Goal: Information Seeking & Learning: Learn about a topic

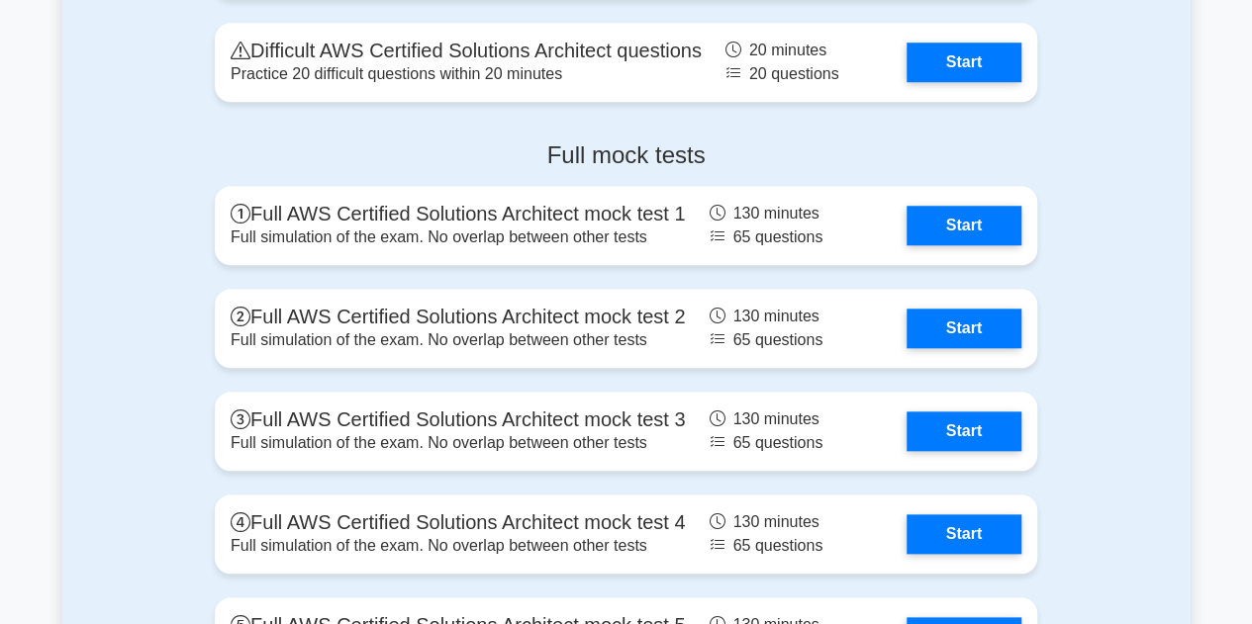
scroll to position [4561, 0]
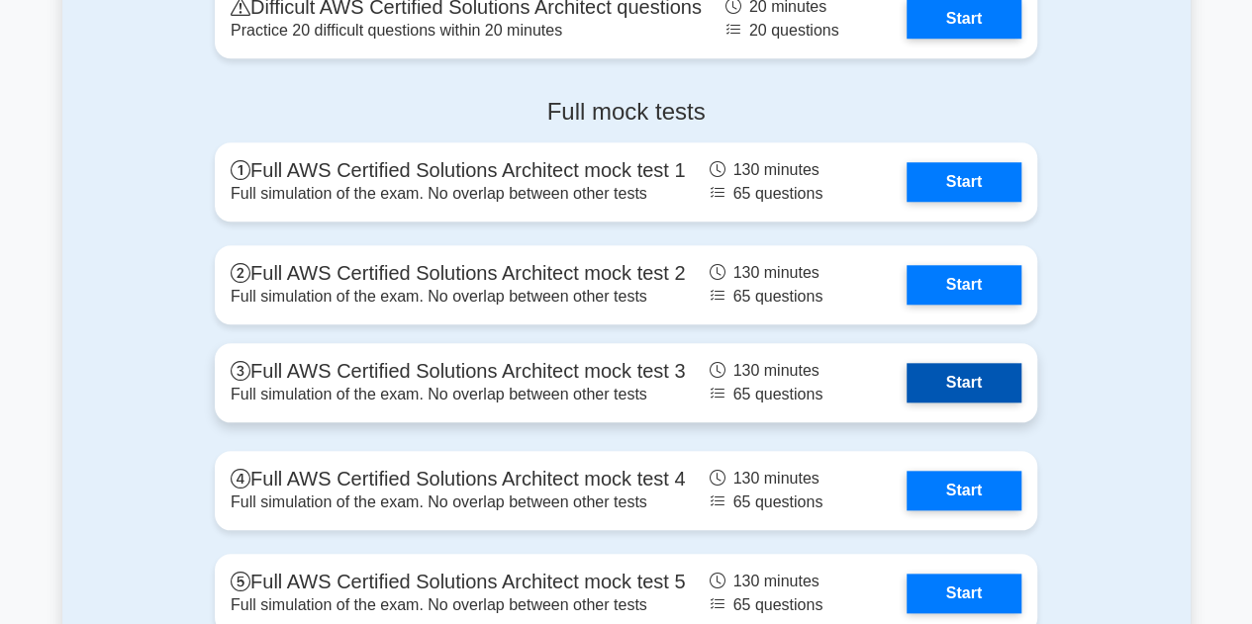
click at [991, 379] on link "Start" at bounding box center [963, 383] width 115 height 40
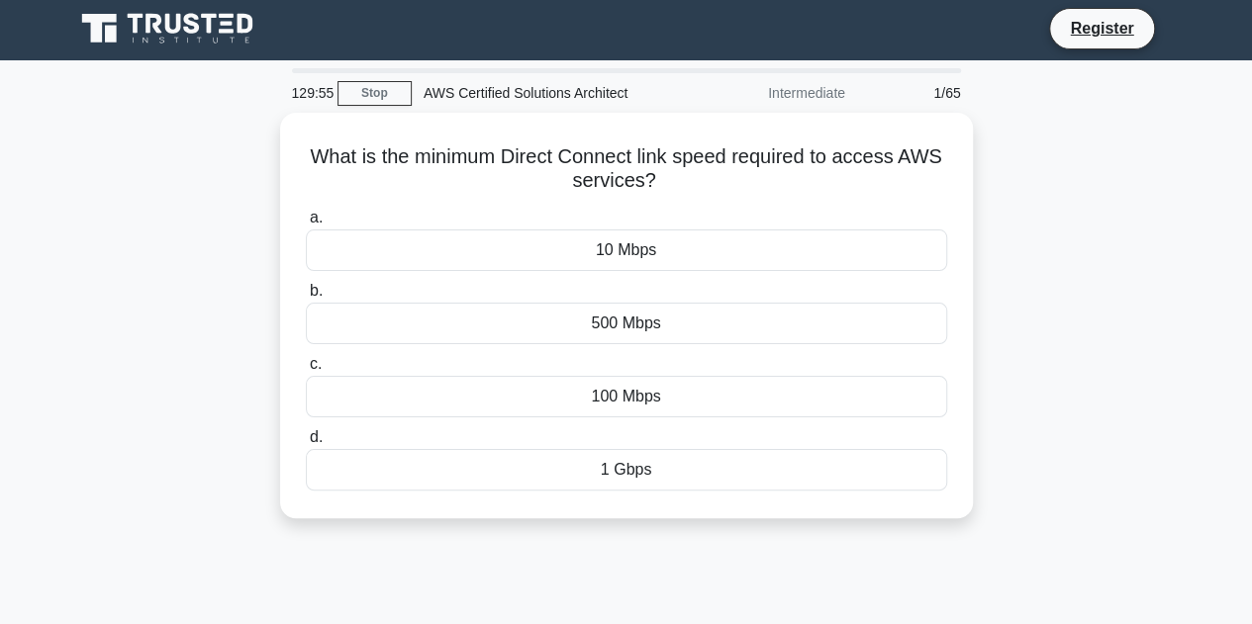
scroll to position [6, 0]
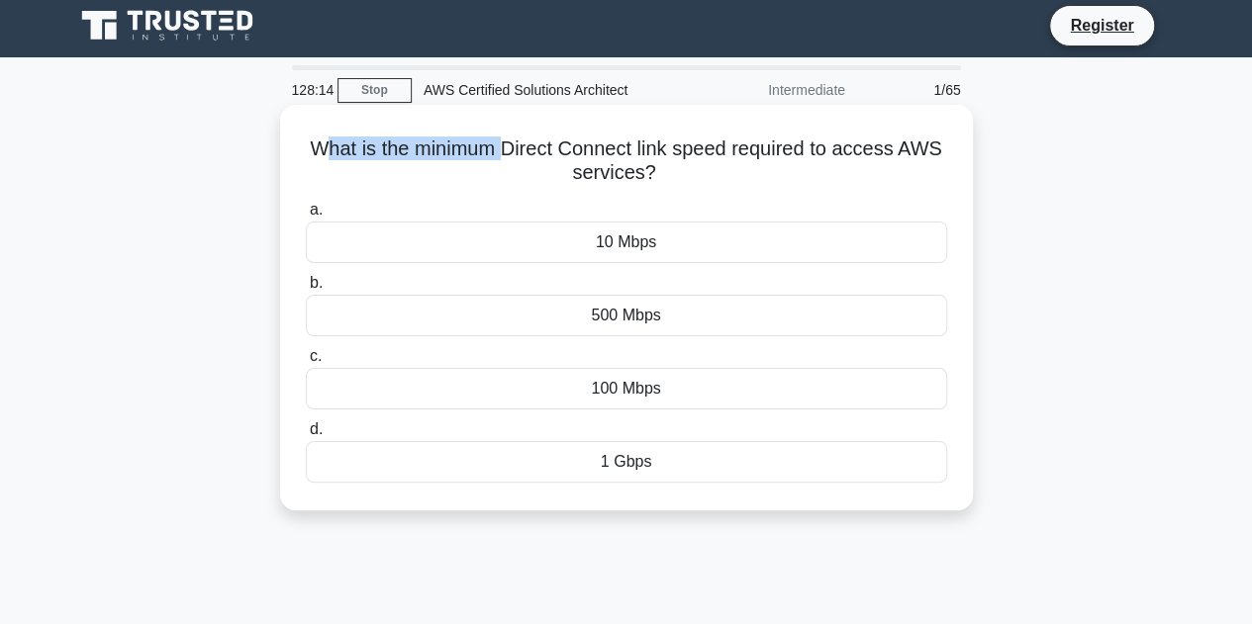
drag, startPoint x: 327, startPoint y: 155, endPoint x: 503, endPoint y: 147, distance: 176.3
click at [503, 147] on h5 "What is the minimum Direct Connect link speed required to access AWS services? …" at bounding box center [626, 161] width 645 height 49
click at [671, 249] on div "10 Mbps" at bounding box center [626, 243] width 641 height 42
click at [306, 217] on input "a. 10 Mbps" at bounding box center [306, 210] width 0 height 13
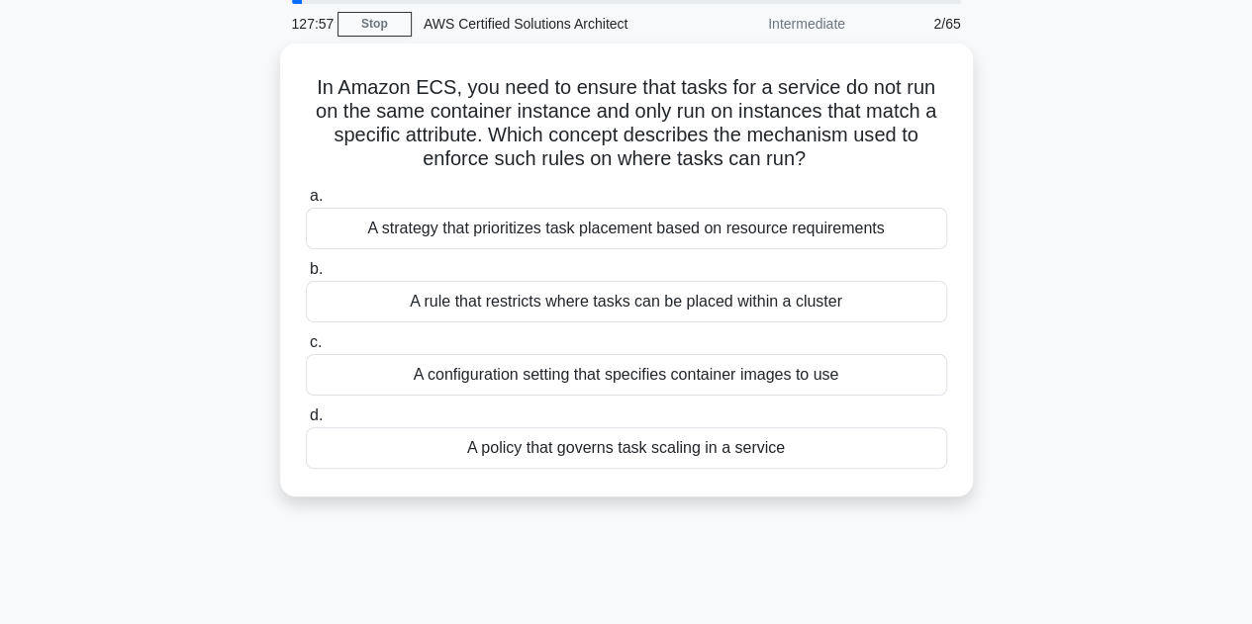
scroll to position [78, 0]
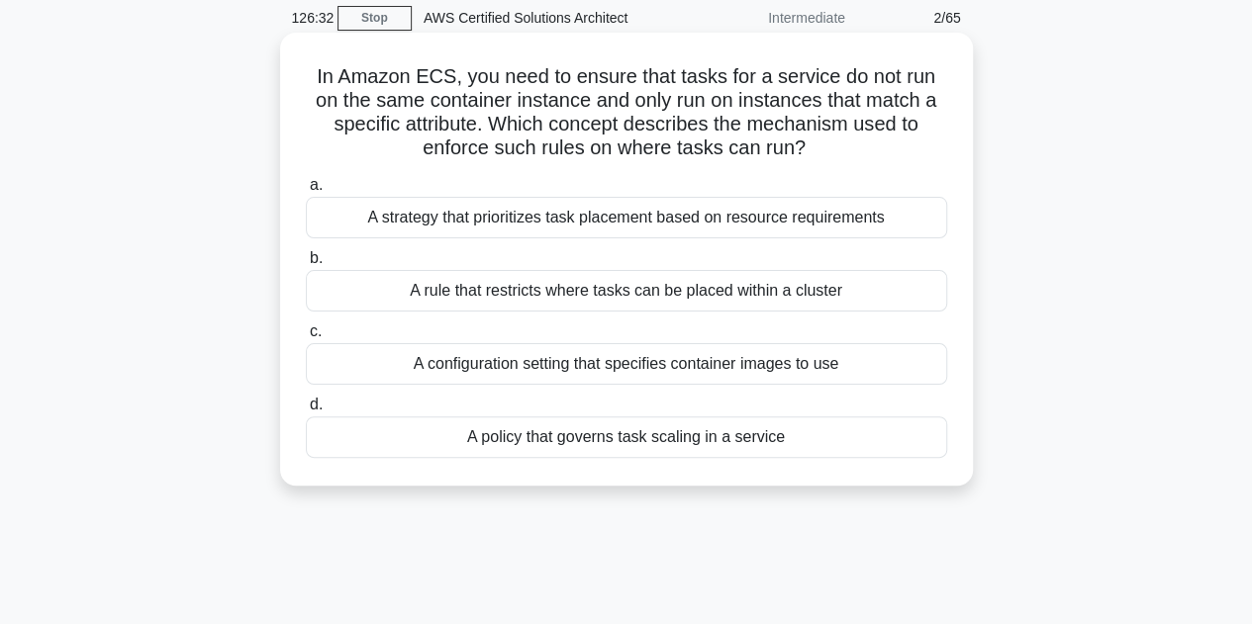
click at [563, 286] on div "A rule that restricts where tasks can be placed within a cluster" at bounding box center [626, 291] width 641 height 42
click at [306, 265] on input "b. A rule that restricts where tasks can be placed within a cluster" at bounding box center [306, 258] width 0 height 13
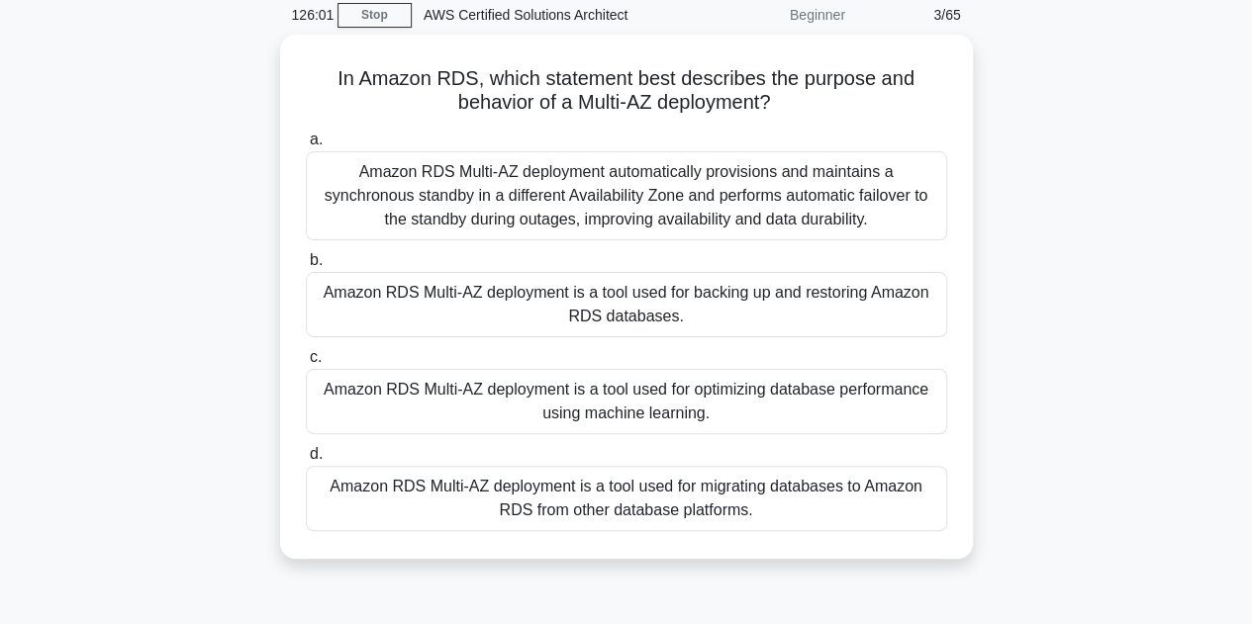
scroll to position [90, 0]
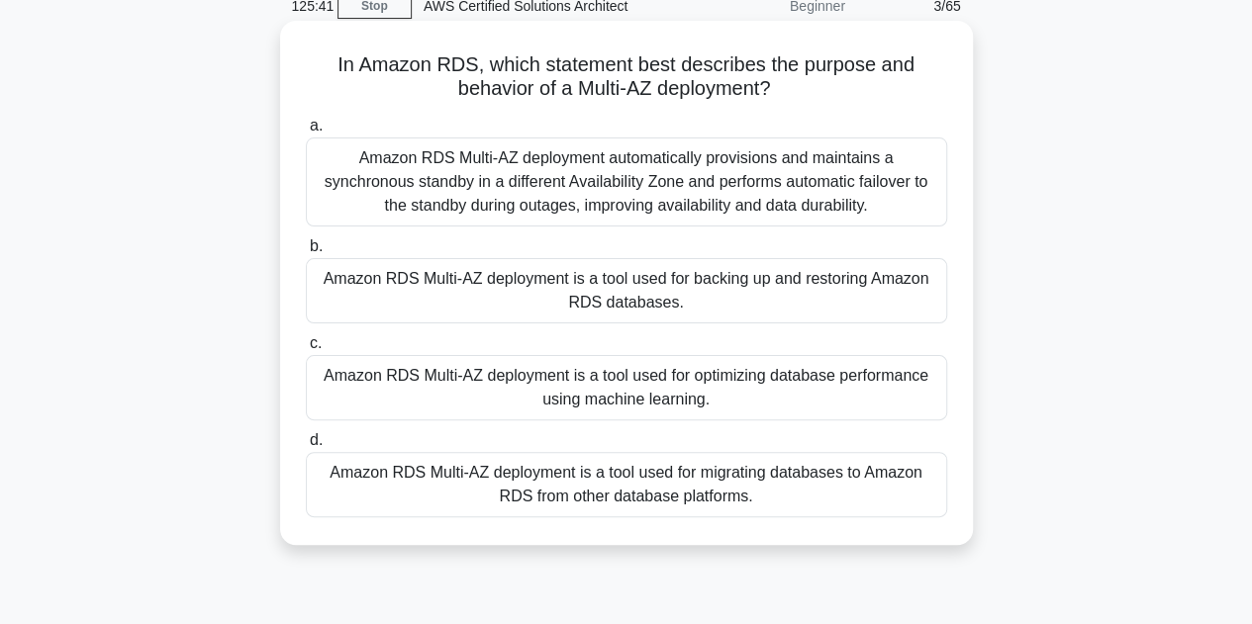
click at [758, 180] on div "Amazon RDS Multi-AZ deployment automatically provisions and maintains a synchro…" at bounding box center [626, 182] width 641 height 89
click at [306, 133] on input "a. Amazon RDS Multi-AZ deployment automatically provisions and maintains a sync…" at bounding box center [306, 126] width 0 height 13
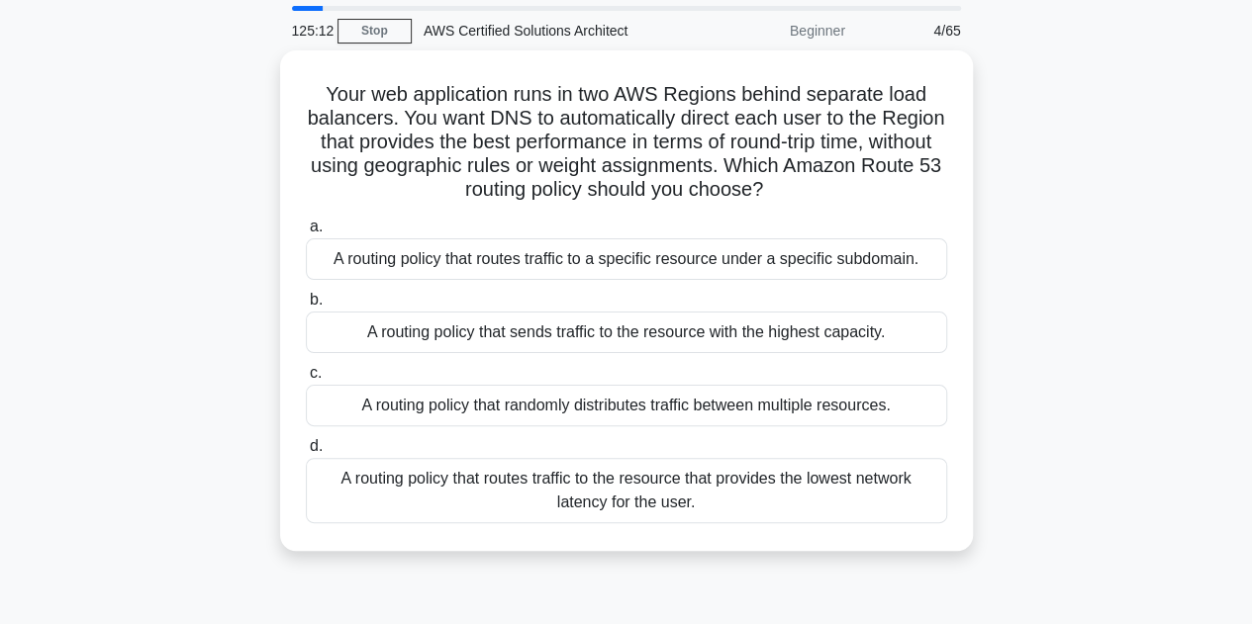
scroll to position [68, 0]
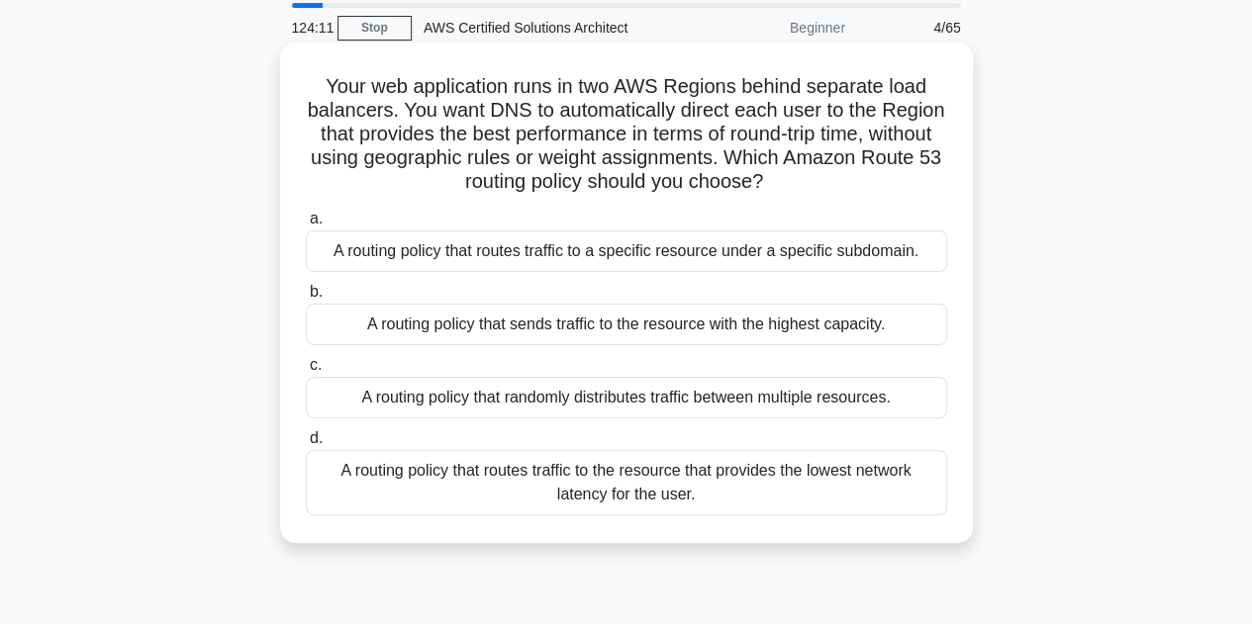
click at [703, 329] on div "A routing policy that sends traffic to the resource with the highest capacity." at bounding box center [626, 325] width 641 height 42
click at [306, 299] on input "b. A routing policy that sends traffic to the resource with the highest capacit…" at bounding box center [306, 292] width 0 height 13
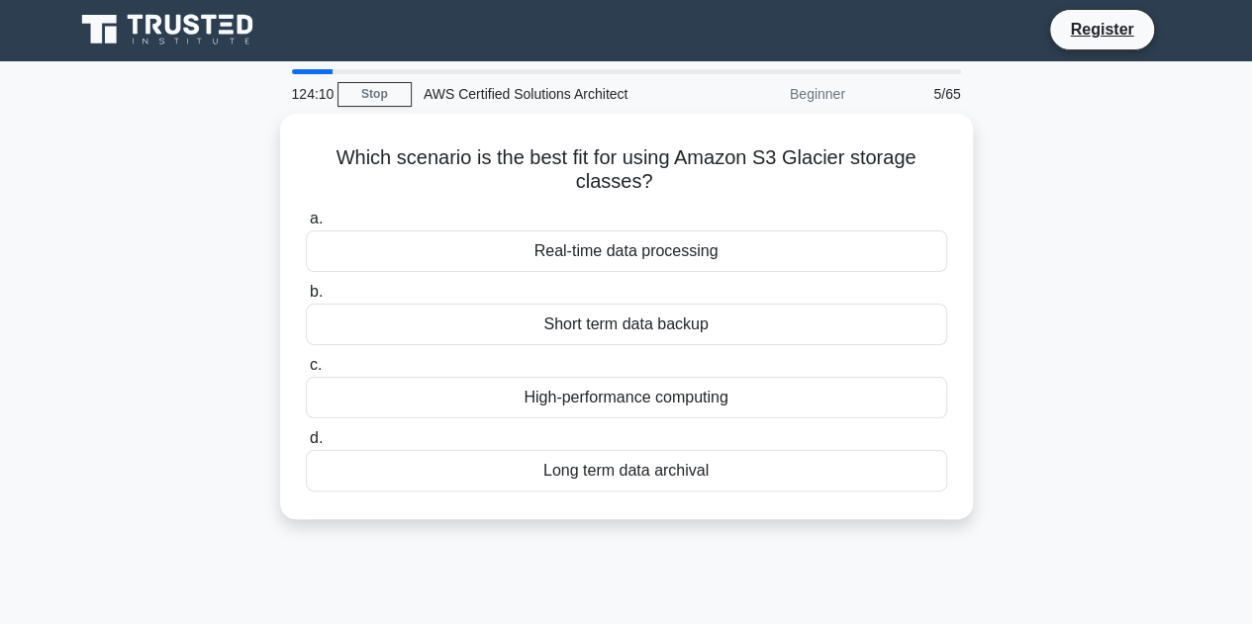
scroll to position [0, 0]
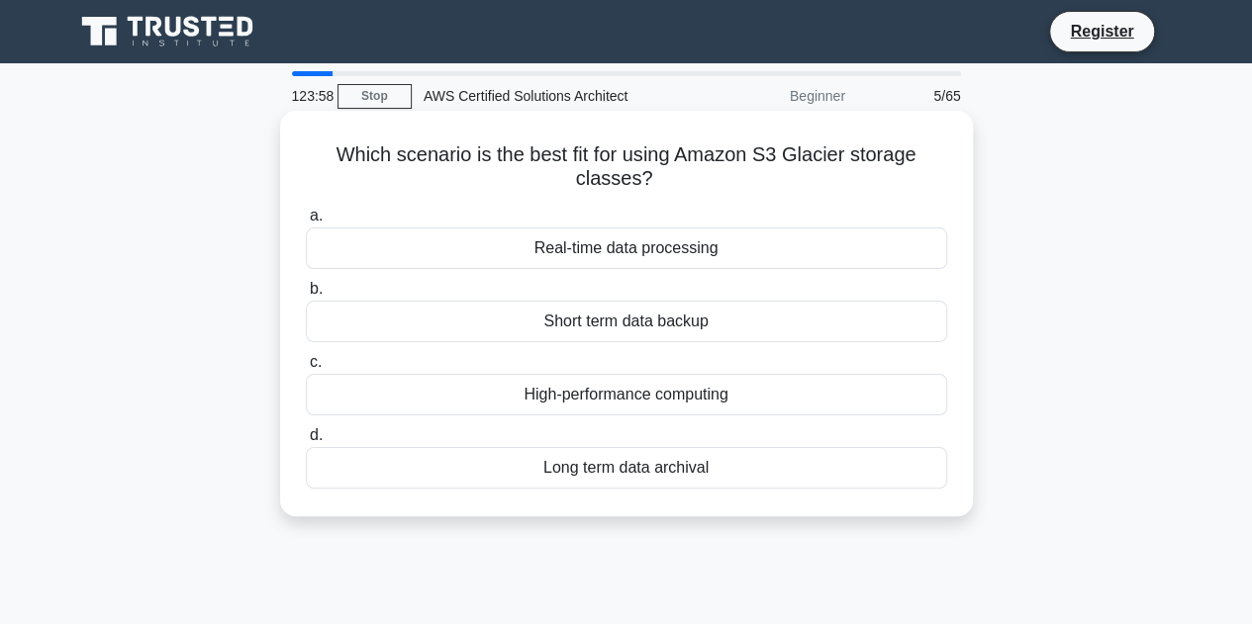
click at [570, 474] on div "Long term data archival" at bounding box center [626, 468] width 641 height 42
click at [306, 442] on input "d. Long term data archival" at bounding box center [306, 435] width 0 height 13
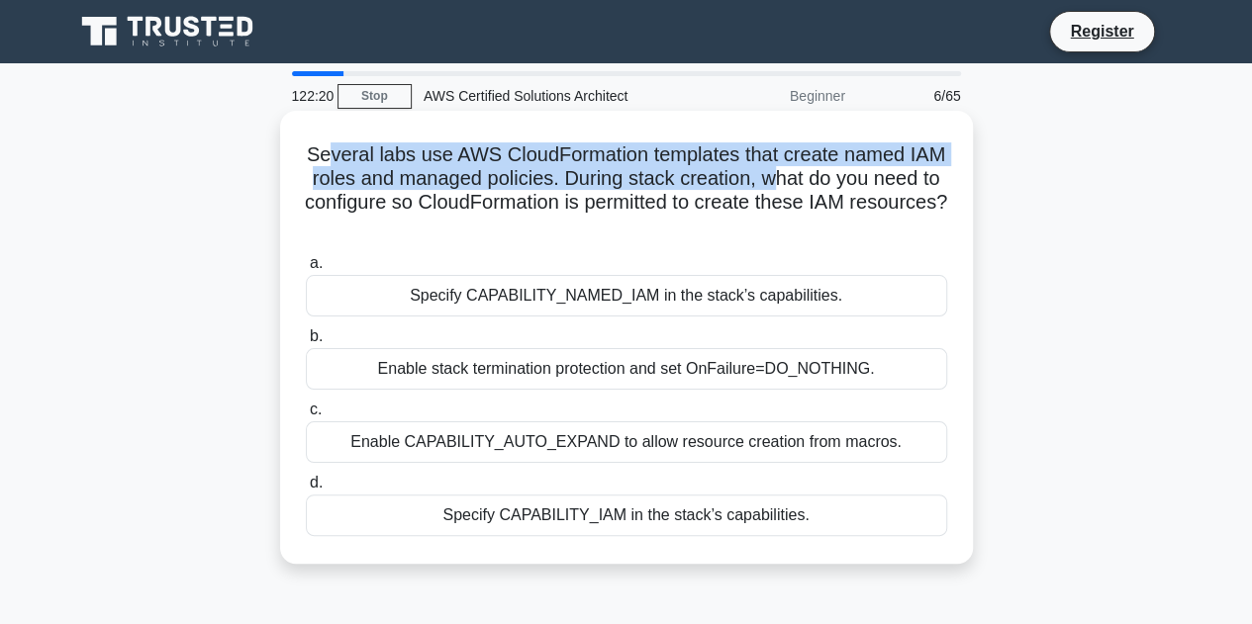
drag, startPoint x: 348, startPoint y: 159, endPoint x: 833, endPoint y: 176, distance: 485.1
click at [833, 176] on h5 "Several labs use AWS CloudFormation templates that create named IAM roles and m…" at bounding box center [626, 190] width 645 height 97
click at [710, 183] on h5 "Several labs use AWS CloudFormation templates that create named IAM roles and m…" at bounding box center [626, 190] width 645 height 97
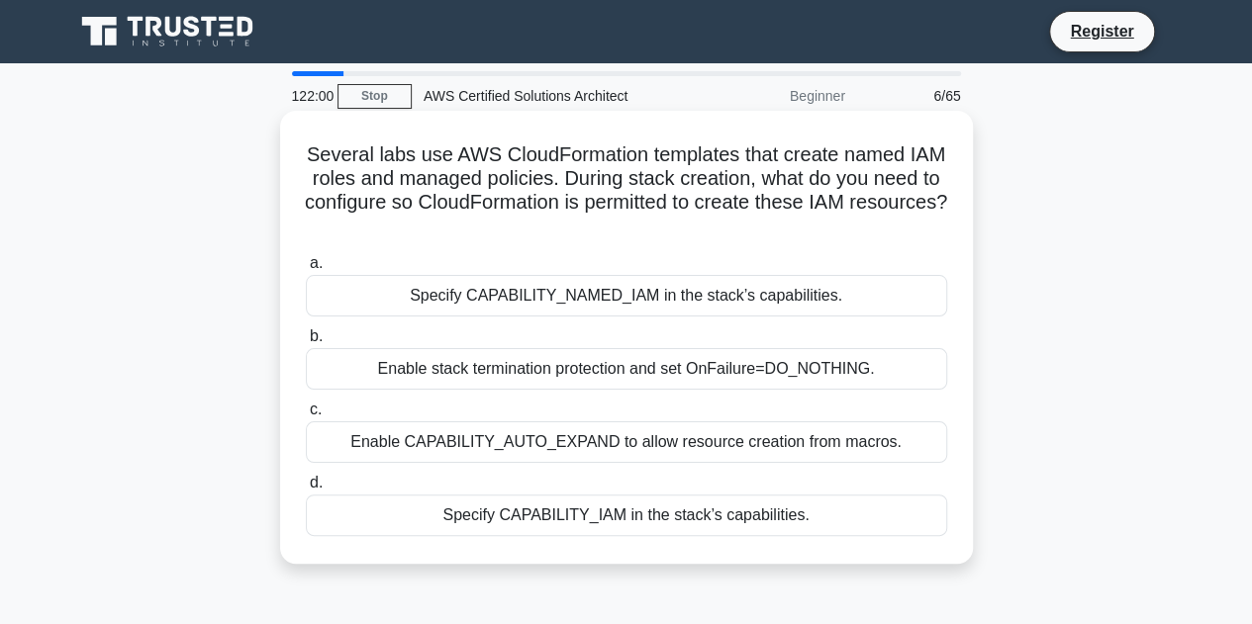
click at [532, 440] on div "Enable CAPABILITY_AUTO_EXPAND to allow resource creation from macros." at bounding box center [626, 443] width 641 height 42
click at [306, 417] on input "c. Enable CAPABILITY_AUTO_EXPAND to allow resource creation from macros." at bounding box center [306, 410] width 0 height 13
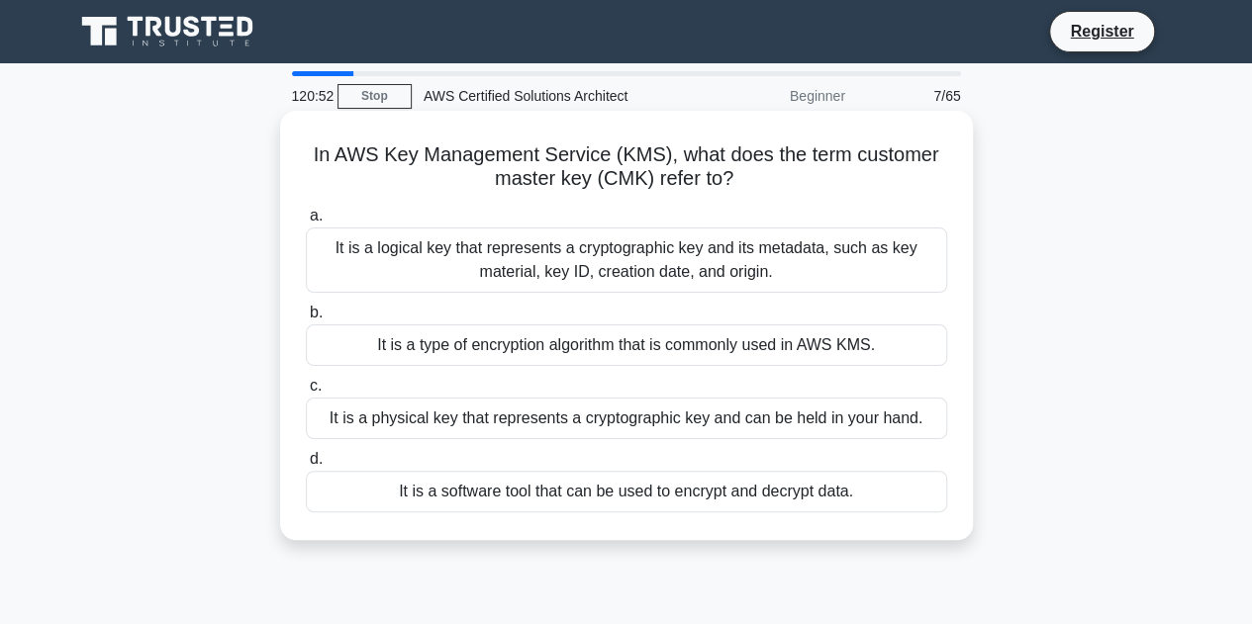
drag, startPoint x: 299, startPoint y: 144, endPoint x: 776, endPoint y: 173, distance: 477.8
click at [776, 173] on div "In AWS Key Management Service (KMS), what does the term customer master key (CM…" at bounding box center [626, 326] width 677 height 414
copy h5 "In AWS Key Management Service (KMS), what does the term customer master key (CM…"
click at [521, 421] on div "It is a physical key that represents a cryptographic key and can be held in you…" at bounding box center [626, 419] width 641 height 42
click at [306, 393] on input "c. It is a physical key that represents a cryptographic key and can be held in …" at bounding box center [306, 386] width 0 height 13
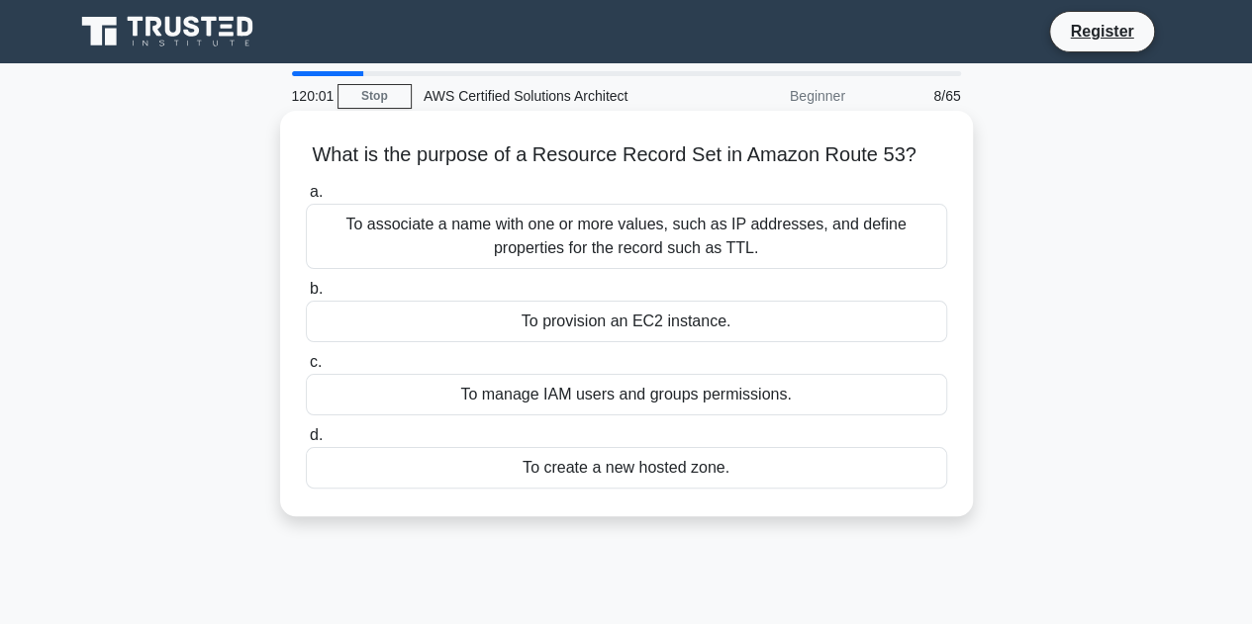
drag, startPoint x: 305, startPoint y: 153, endPoint x: 917, endPoint y: 158, distance: 612.5
click at [917, 158] on h5 "What is the purpose of a Resource Record Set in Amazon Route 53? .spinner_0XTQ{…" at bounding box center [626, 155] width 645 height 26
copy h5 "What is the purpose of a Resource Record Set in Amazon Route 53?"
click at [708, 465] on div "To create a new hosted zone." at bounding box center [626, 468] width 641 height 42
click at [306, 442] on input "d. To create a new hosted zone." at bounding box center [306, 435] width 0 height 13
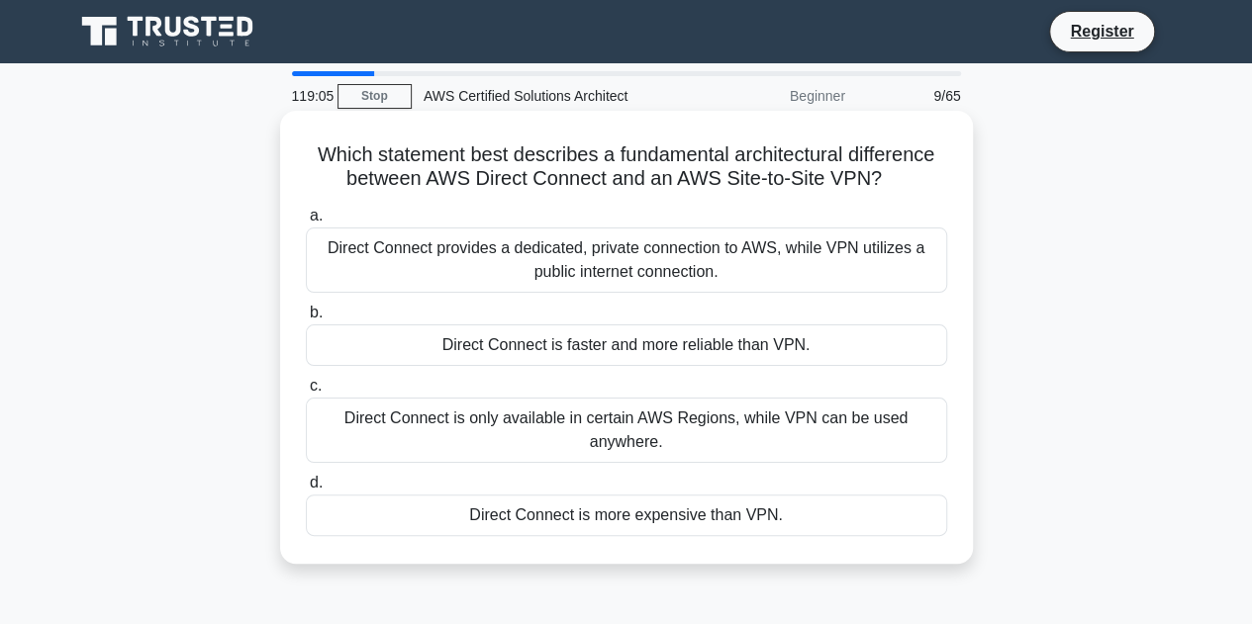
click at [532, 248] on div "Direct Connect provides a dedicated, private connection to AWS, while VPN utili…" at bounding box center [626, 260] width 641 height 65
click at [306, 223] on input "a. Direct Connect provides a dedicated, private connection to AWS, while VPN ut…" at bounding box center [306, 216] width 0 height 13
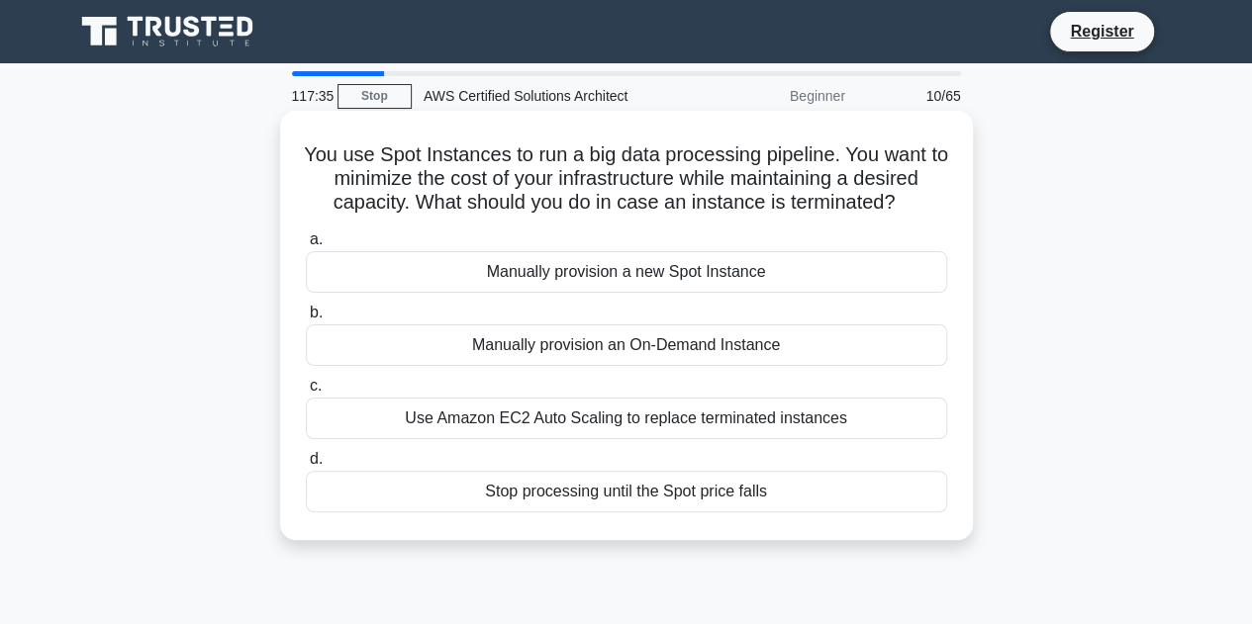
click at [423, 421] on div "Use Amazon EC2 Auto Scaling to replace terminated instances" at bounding box center [626, 419] width 641 height 42
click at [306, 393] on input "c. Use Amazon EC2 Auto Scaling to replace terminated instances" at bounding box center [306, 386] width 0 height 13
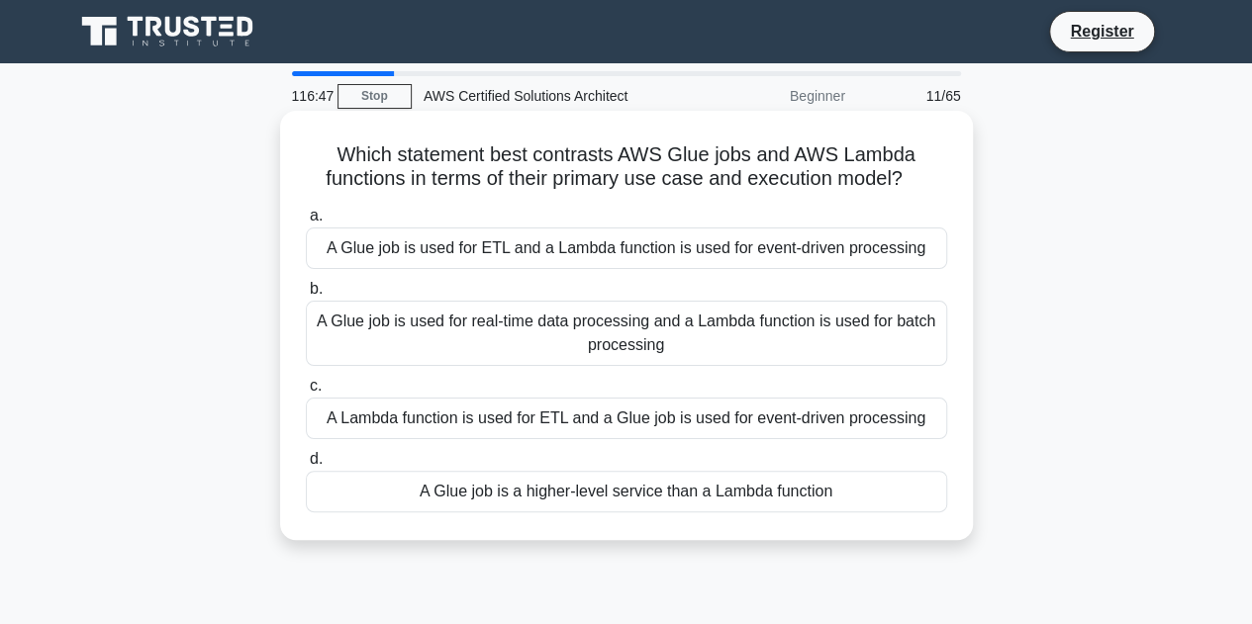
click at [424, 251] on div "A Glue job is used for ETL and a Lambda function is used for event-driven proce…" at bounding box center [626, 249] width 641 height 42
click at [306, 223] on input "a. A Glue job is used for ETL and a Lambda function is used for event-driven pr…" at bounding box center [306, 216] width 0 height 13
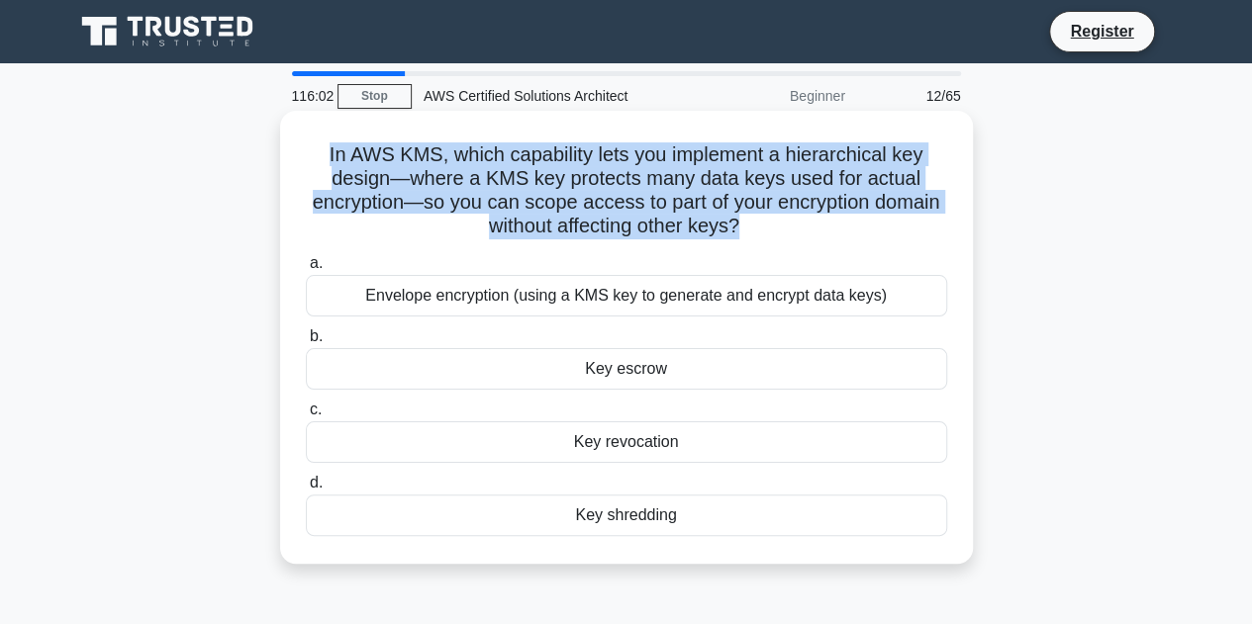
drag, startPoint x: 323, startPoint y: 160, endPoint x: 742, endPoint y: 231, distance: 425.4
click at [742, 231] on h5 "In AWS KMS, which capability lets you implement a hierarchical key design—where…" at bounding box center [626, 190] width 645 height 97
copy h5 "In AWS KMS, which capability lets you implement a hierarchical key design—where…"
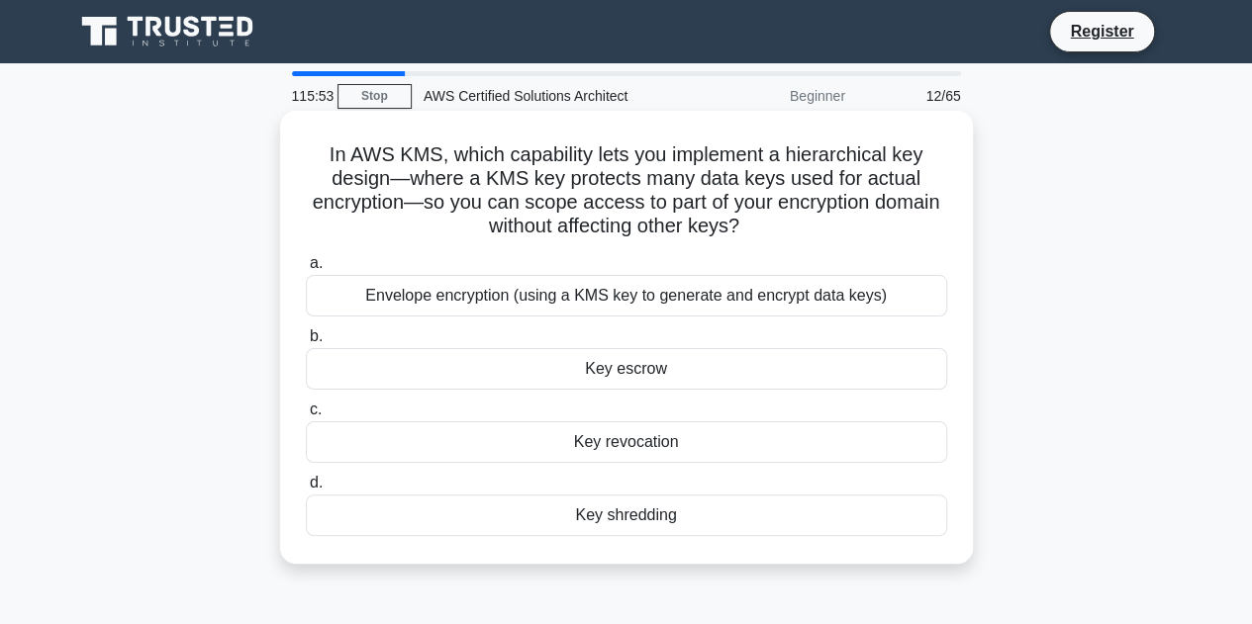
click at [651, 295] on div "Envelope encryption (using a KMS key to generate and encrypt data keys)" at bounding box center [626, 296] width 641 height 42
click at [306, 270] on input "a. Envelope encryption (using a KMS key to generate and encrypt data keys)" at bounding box center [306, 263] width 0 height 13
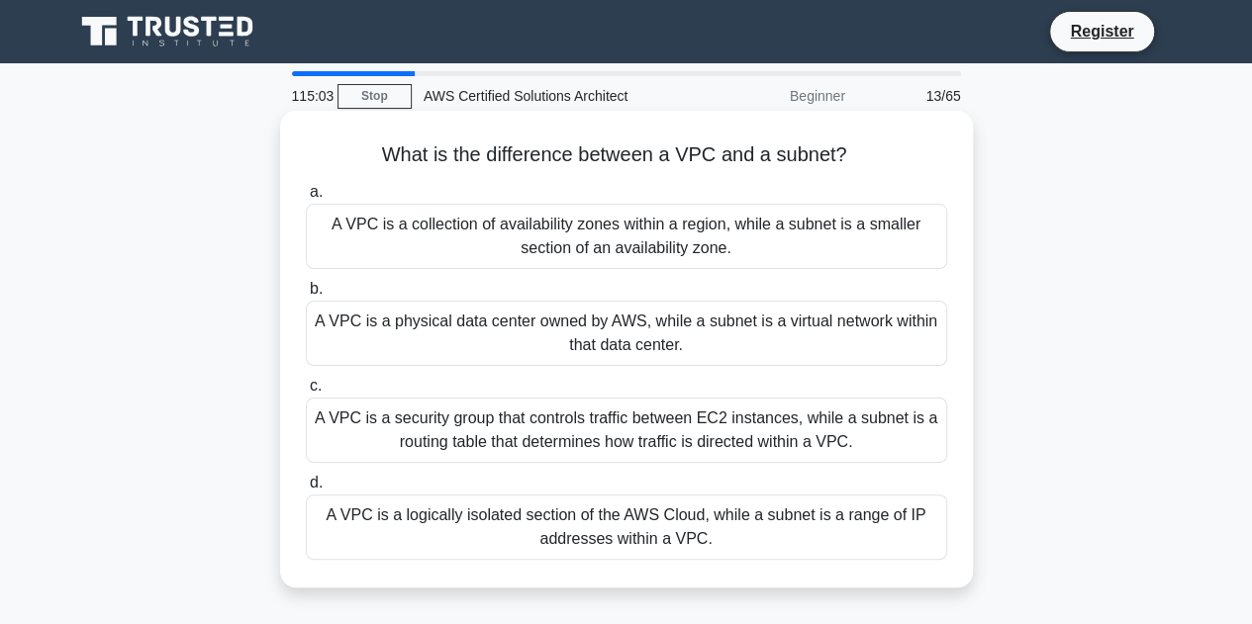
click at [560, 525] on div "A VPC is a logically isolated section of the AWS Cloud, while a subnet is a ran…" at bounding box center [626, 527] width 641 height 65
click at [306, 490] on input "d. A VPC is a logically isolated section of the AWS Cloud, while a subnet is a …" at bounding box center [306, 483] width 0 height 13
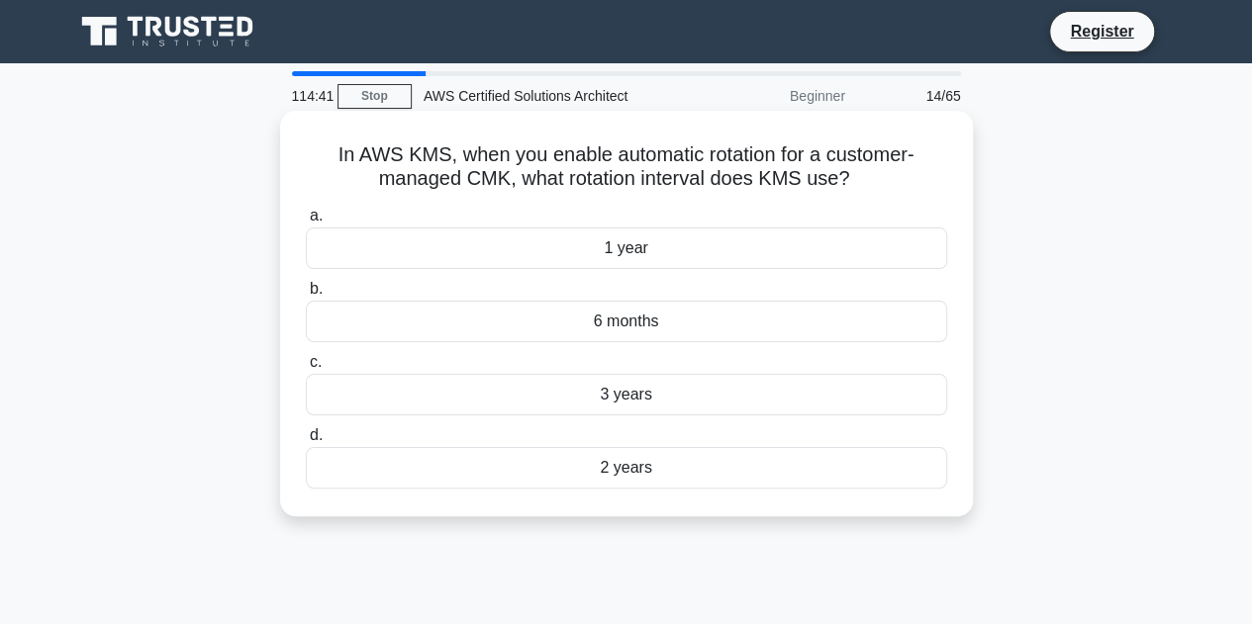
drag, startPoint x: 332, startPoint y: 163, endPoint x: 909, endPoint y: 172, distance: 576.9
click at [909, 172] on h5 "In AWS KMS, when you enable automatic rotation for a customer-managed CMK, what…" at bounding box center [626, 166] width 645 height 49
copy h5 "n AWS KMS, when you enable automatic rotation for a customer-managed CMK, what …"
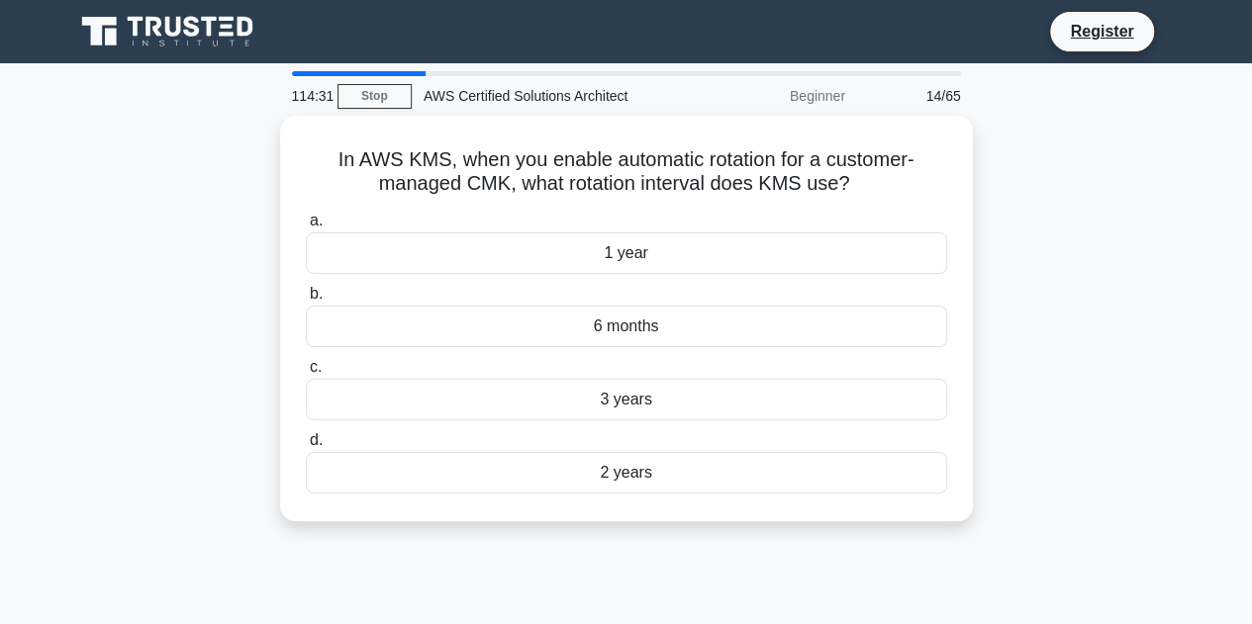
click at [643, 575] on div "114:31 Stop AWS Certified Solutions Architect Beginner 14/65 In AWS KMS, when y…" at bounding box center [626, 565] width 1128 height 989
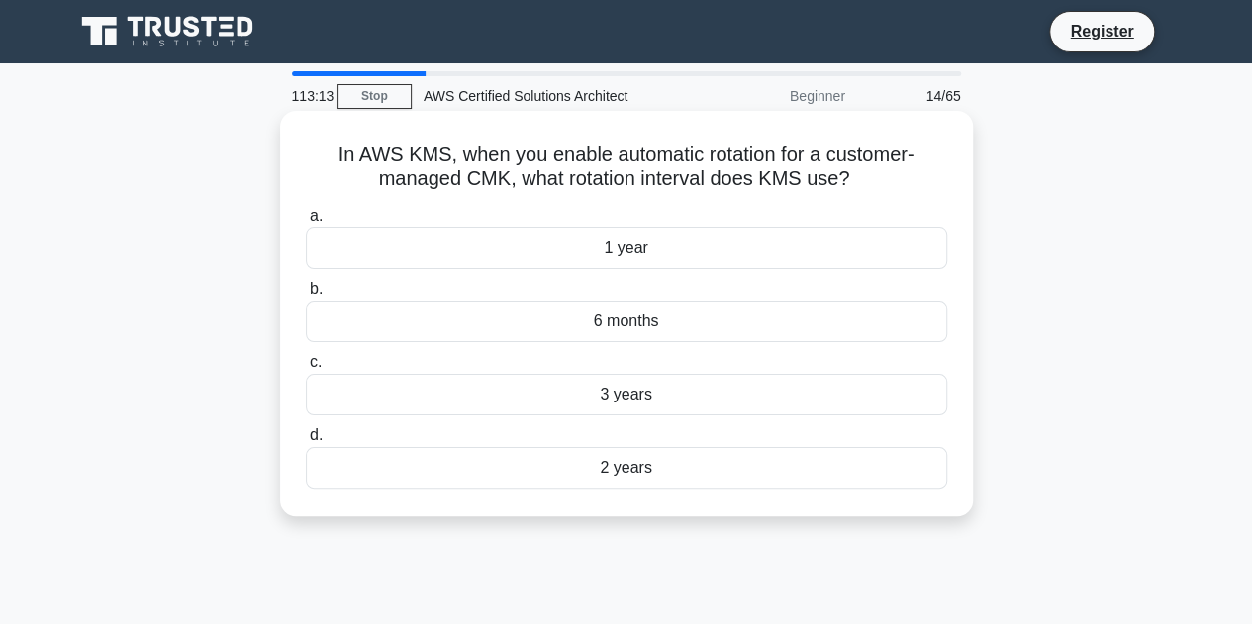
click at [574, 258] on div "1 year" at bounding box center [626, 249] width 641 height 42
click at [306, 223] on input "a. 1 year" at bounding box center [306, 216] width 0 height 13
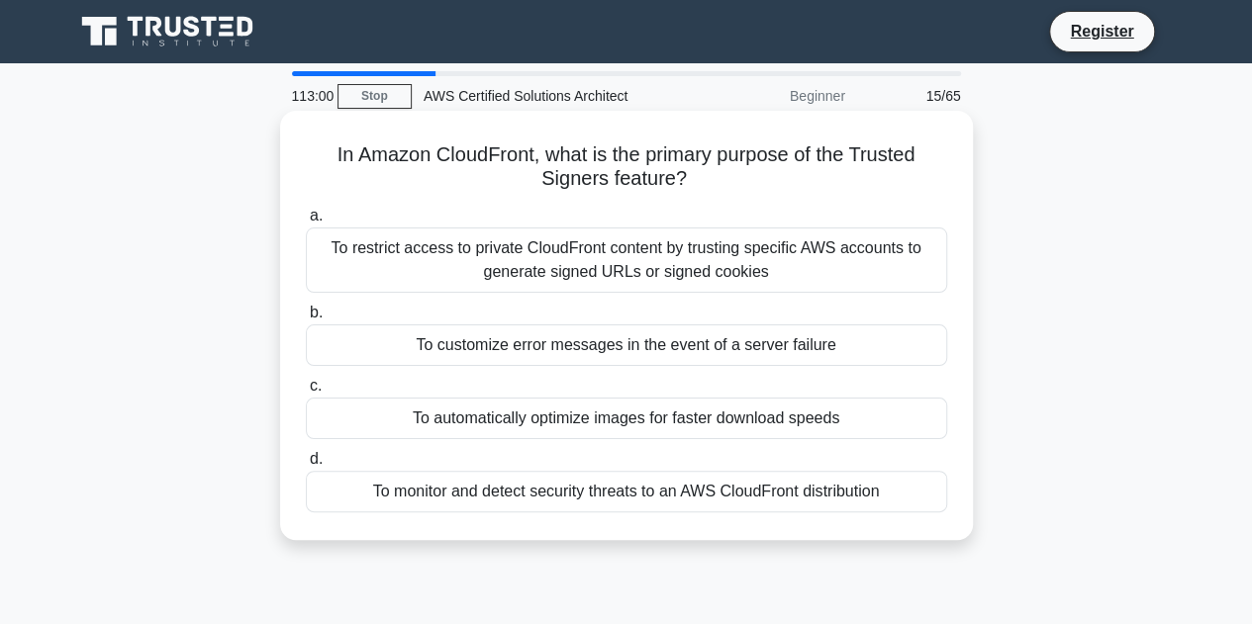
drag, startPoint x: 429, startPoint y: 157, endPoint x: 702, endPoint y: 175, distance: 272.7
click at [702, 175] on h5 "In Amazon CloudFront, what is the primary purpose of the Trusted Signers featur…" at bounding box center [626, 166] width 645 height 49
click at [421, 202] on div "a. To restrict access to private CloudFront content by trusting specific AWS ac…" at bounding box center [626, 358] width 665 height 317
drag, startPoint x: 319, startPoint y: 151, endPoint x: 784, endPoint y: 183, distance: 466.1
click at [784, 183] on h5 "In Amazon CloudFront, what is the primary purpose of the Trusted Signers featur…" at bounding box center [626, 166] width 645 height 49
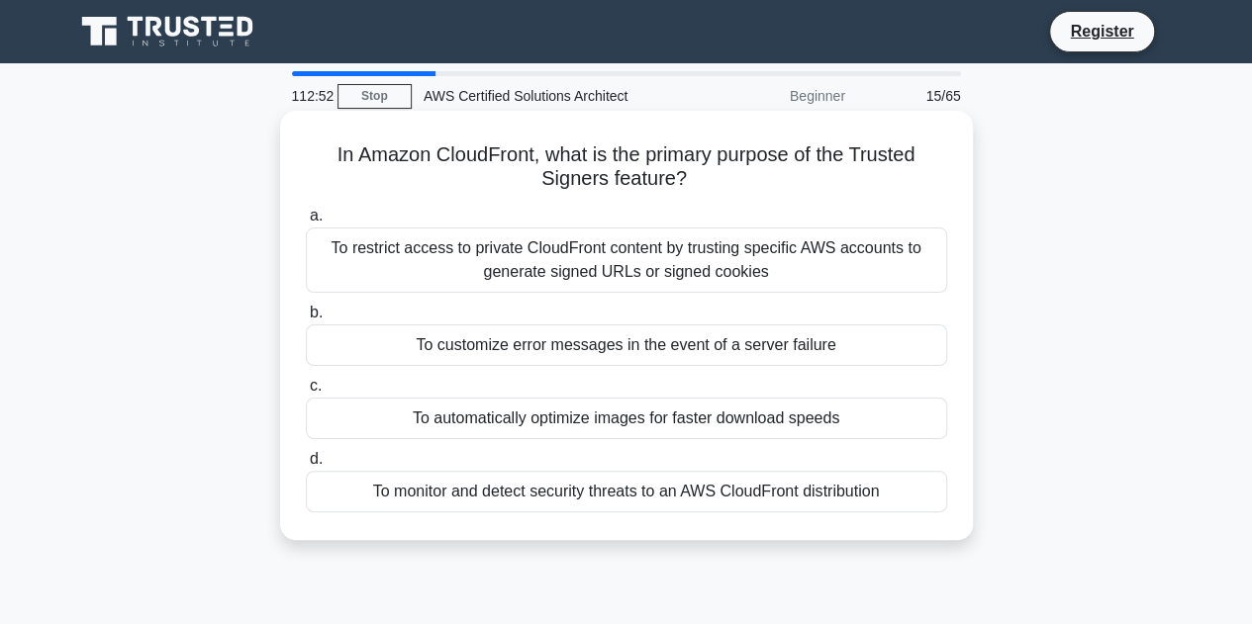
copy h5 "In Amazon CloudFront, what is the primary purpose of the Trusted Signers featur…"
click at [427, 217] on label "a. To restrict access to private CloudFront content by trusting specific AWS ac…" at bounding box center [626, 248] width 641 height 89
click at [306, 217] on input "a. To restrict access to private CloudFront content by trusting specific AWS ac…" at bounding box center [306, 216] width 0 height 13
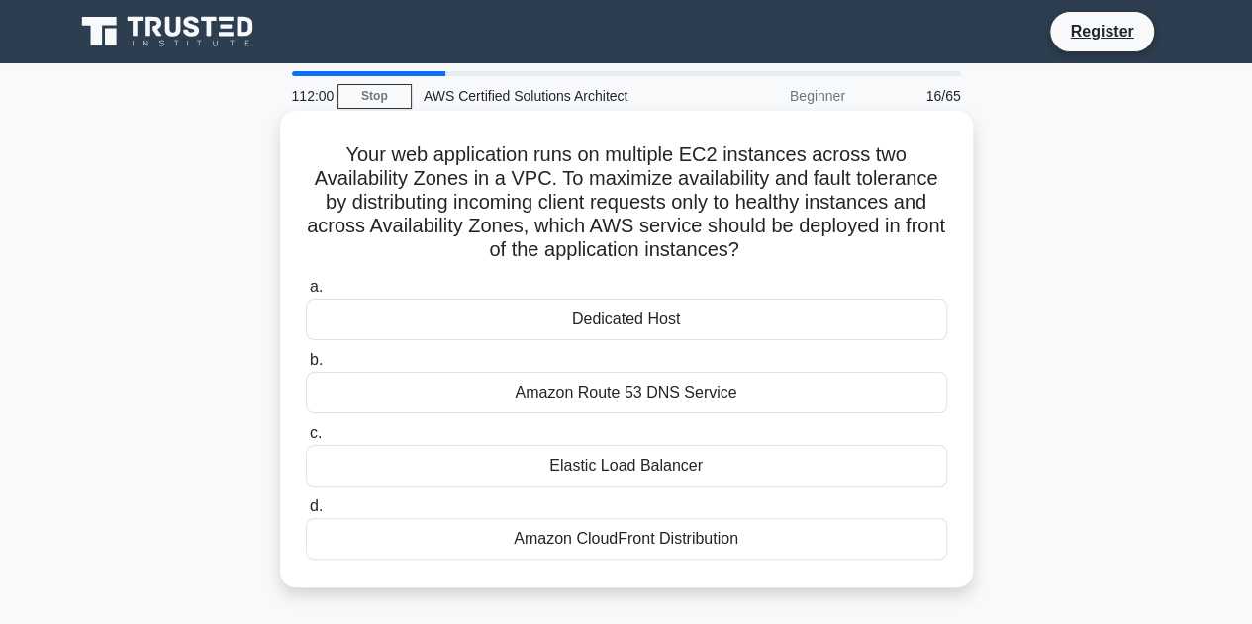
click at [641, 465] on div "Elastic Load Balancer" at bounding box center [626, 466] width 641 height 42
click at [306, 440] on input "c. Elastic Load Balancer" at bounding box center [306, 433] width 0 height 13
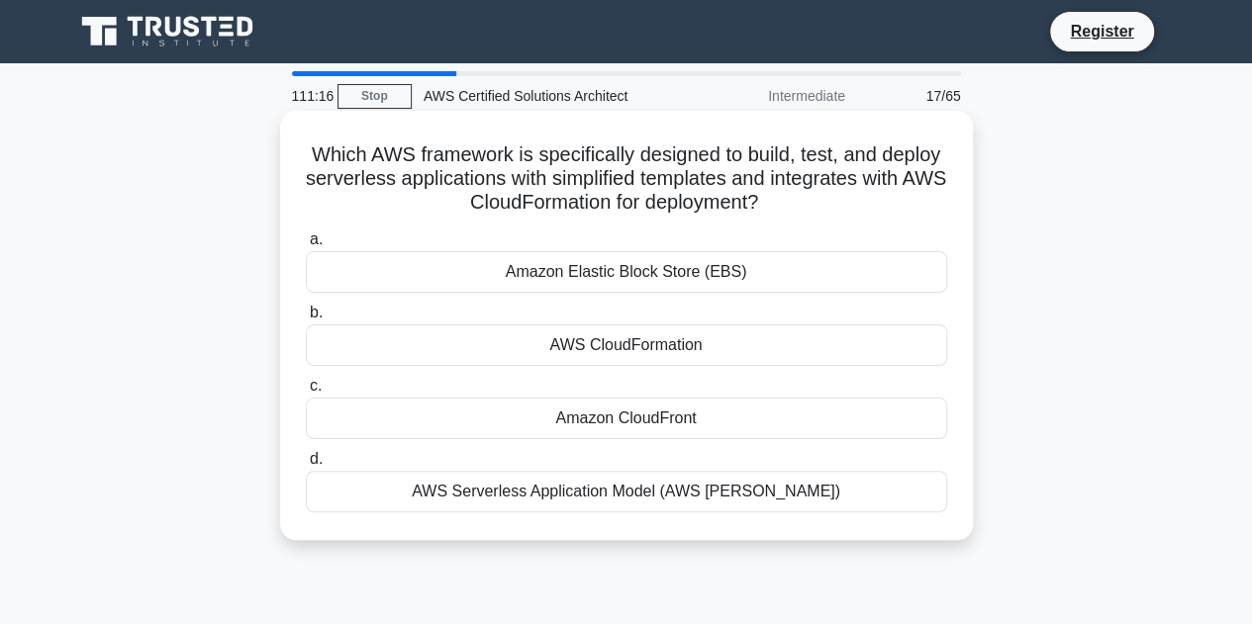
click at [643, 343] on div "AWS CloudFormation" at bounding box center [626, 346] width 641 height 42
click at [306, 320] on input "b. AWS CloudFormation" at bounding box center [306, 313] width 0 height 13
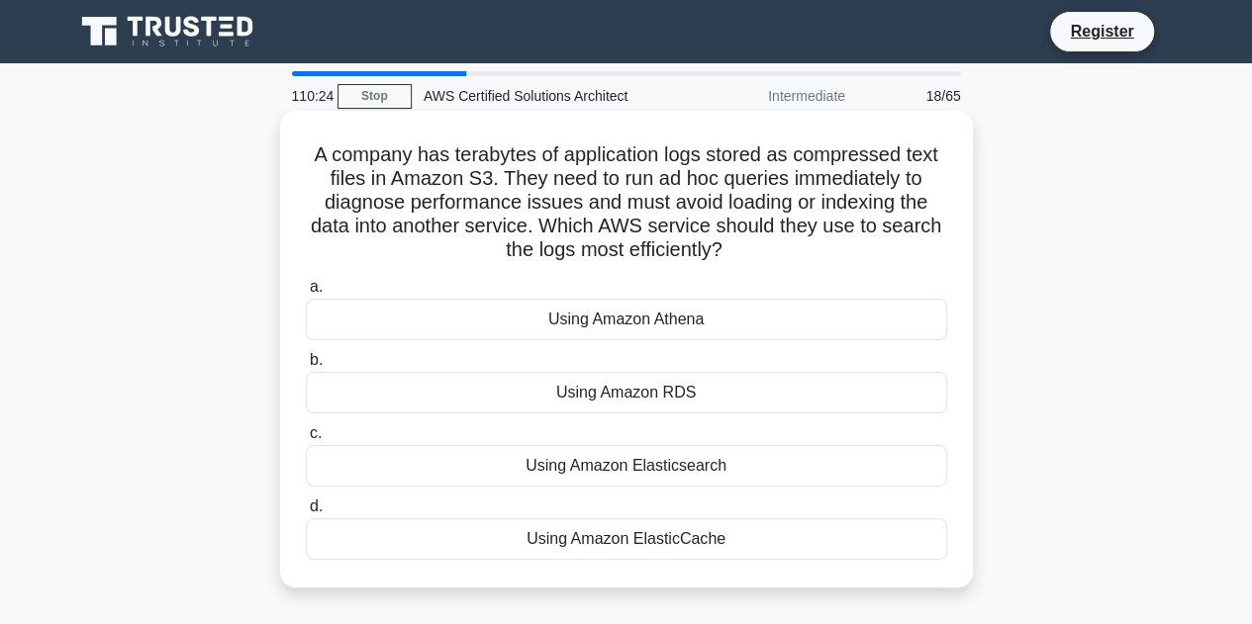
click at [621, 328] on div "Using Amazon Athena" at bounding box center [626, 320] width 641 height 42
click at [306, 294] on input "a. Using Amazon Athena" at bounding box center [306, 287] width 0 height 13
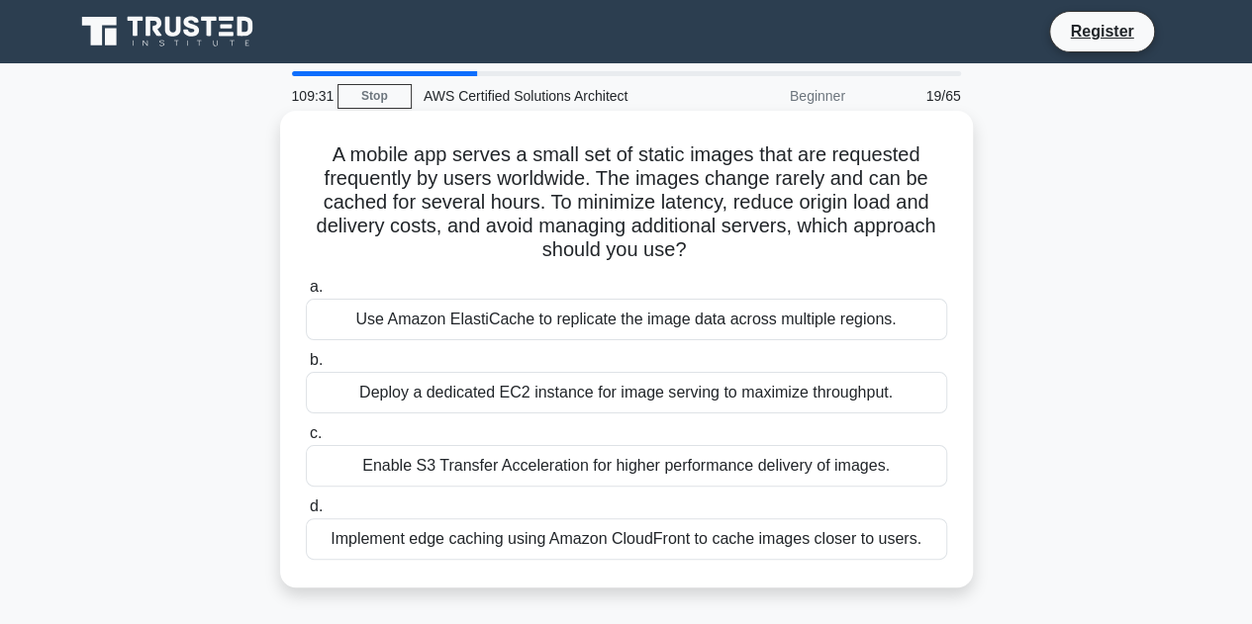
click at [606, 540] on div "Implement edge caching using Amazon CloudFront to cache images closer to users." at bounding box center [626, 539] width 641 height 42
click at [306, 514] on input "d. Implement edge caching using Amazon CloudFront to cache images closer to use…" at bounding box center [306, 507] width 0 height 13
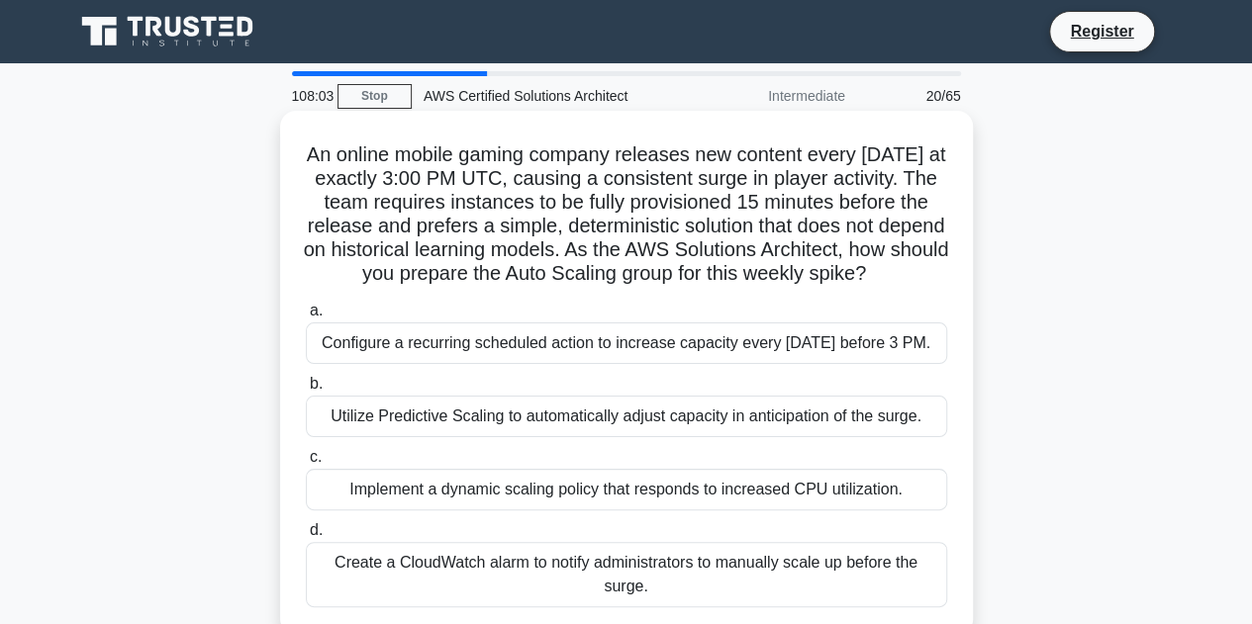
click at [613, 537] on div "a. Configure a recurring scheduled action to increase capacity every Friday bef…" at bounding box center [626, 453] width 665 height 317
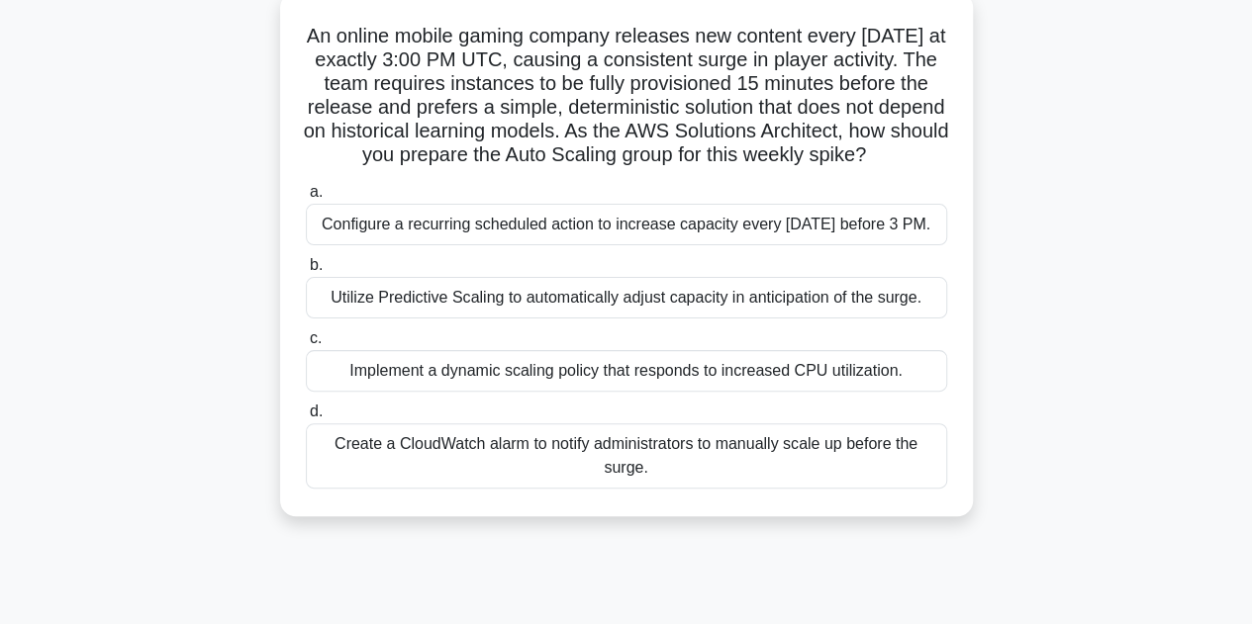
scroll to position [79, 0]
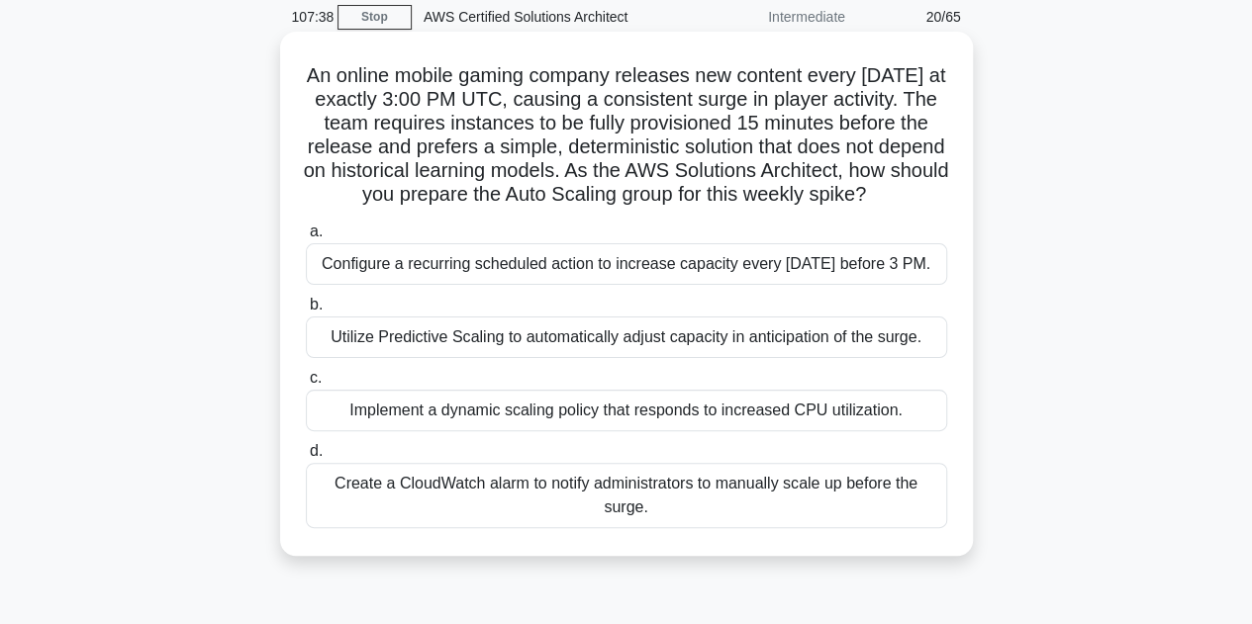
click at [648, 285] on div "Configure a recurring scheduled action to increase capacity every Friday before…" at bounding box center [626, 264] width 641 height 42
click at [306, 238] on input "a. Configure a recurring scheduled action to increase capacity every Friday bef…" at bounding box center [306, 232] width 0 height 13
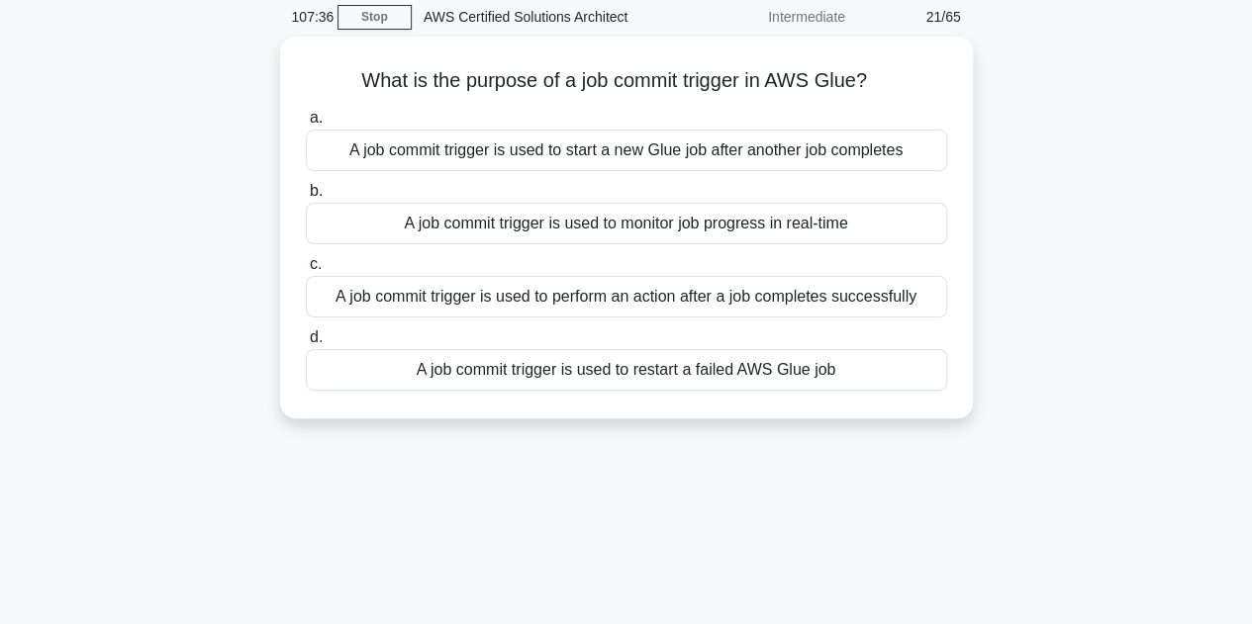
scroll to position [0, 0]
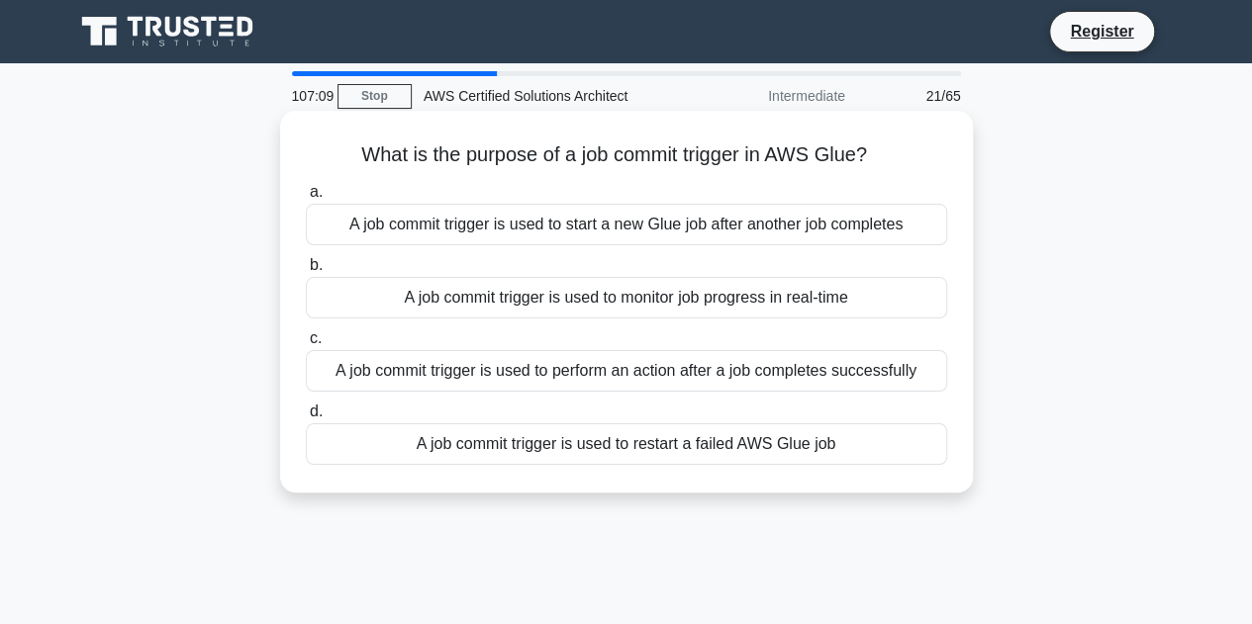
click at [894, 371] on div "A job commit trigger is used to perform an action after a job completes success…" at bounding box center [626, 371] width 641 height 42
click at [306, 345] on input "c. A job commit trigger is used to perform an action after a job completes succ…" at bounding box center [306, 338] width 0 height 13
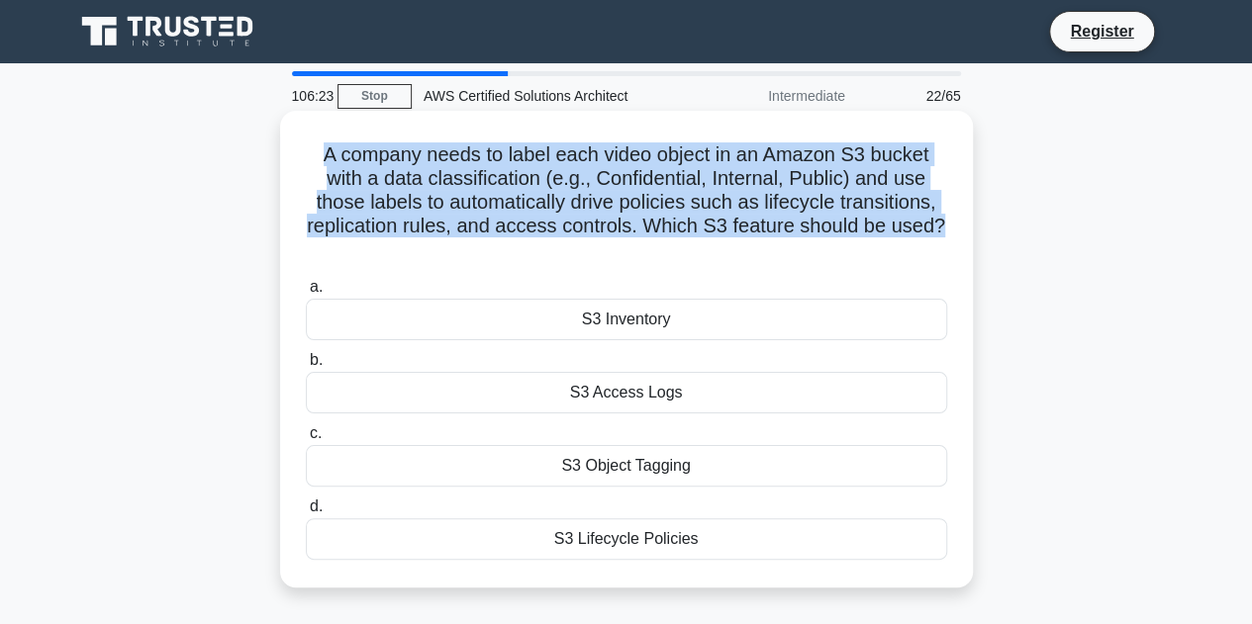
drag, startPoint x: 318, startPoint y: 159, endPoint x: 963, endPoint y: 235, distance: 649.6
click at [963, 235] on div "A company needs to label each video object in an Amazon S3 bucket with a data c…" at bounding box center [626, 349] width 677 height 461
copy h5 "A company needs to label each video object in an Amazon S3 bucket with a data c…"
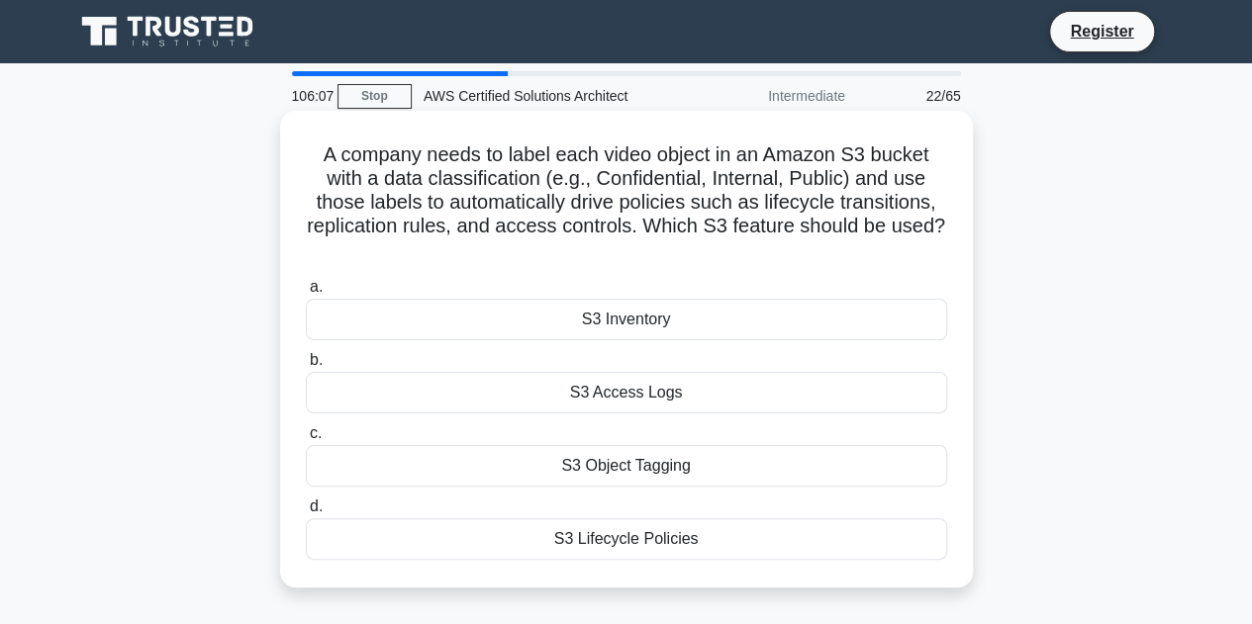
click at [657, 474] on div "S3 Object Tagging" at bounding box center [626, 466] width 641 height 42
click at [306, 440] on input "c. S3 Object Tagging" at bounding box center [306, 433] width 0 height 13
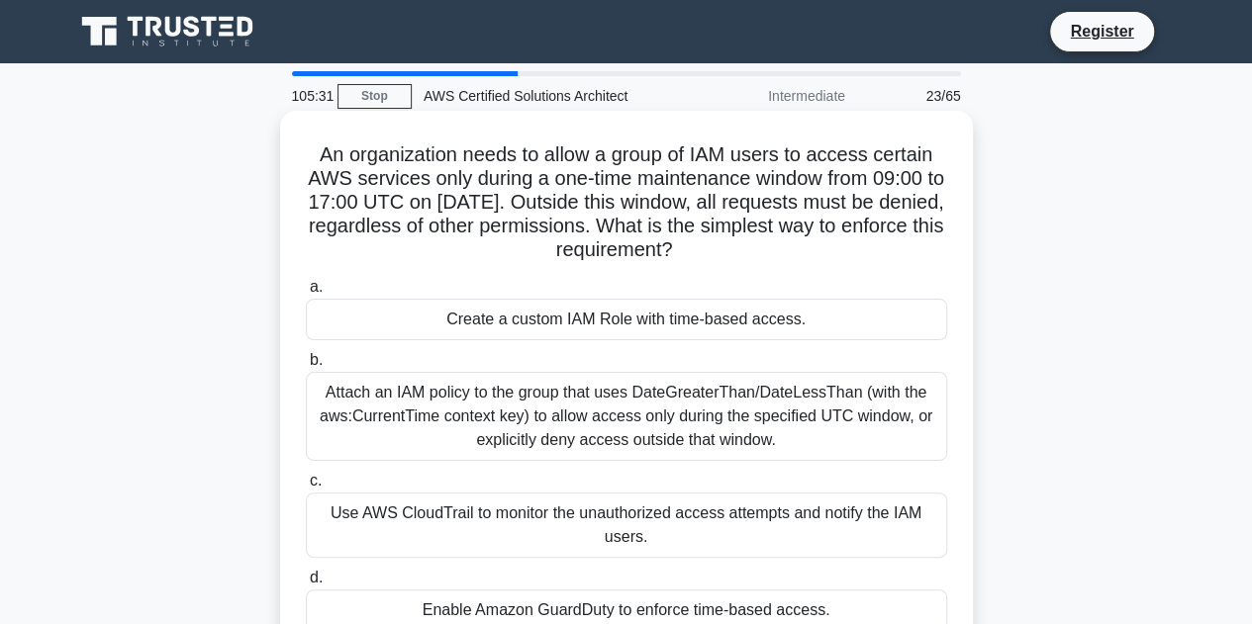
drag, startPoint x: 308, startPoint y: 147, endPoint x: 739, endPoint y: 260, distance: 445.9
click at [739, 260] on h5 "An organization needs to allow a group of IAM users to access certain AWS servi…" at bounding box center [626, 202] width 645 height 121
copy h5 "An organization needs to allow a group of IAM users to access certain AWS servi…"
click at [597, 426] on div "Attach an IAM policy to the group that uses DateGreaterThan/DateLessThan (with …" at bounding box center [626, 416] width 641 height 89
click at [306, 367] on input "b. Attach an IAM policy to the group that uses DateGreaterThan/DateLessThan (wi…" at bounding box center [306, 360] width 0 height 13
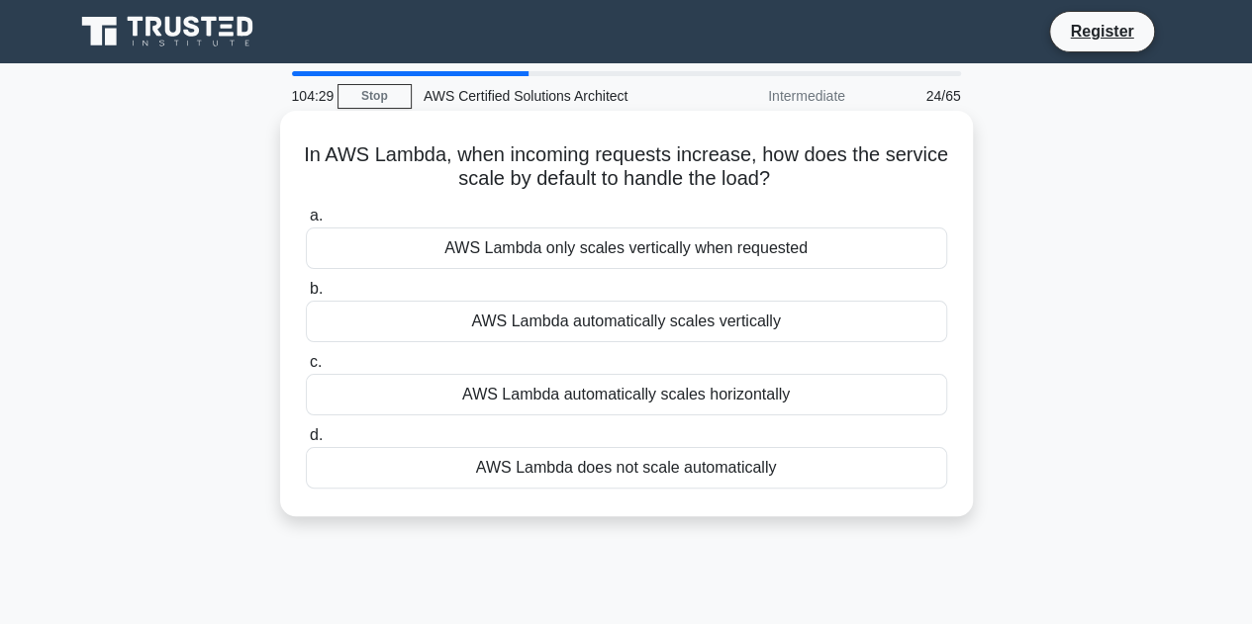
click at [627, 322] on div "AWS Lambda automatically scales vertically" at bounding box center [626, 322] width 641 height 42
click at [306, 296] on input "b. AWS Lambda automatically scales vertically" at bounding box center [306, 289] width 0 height 13
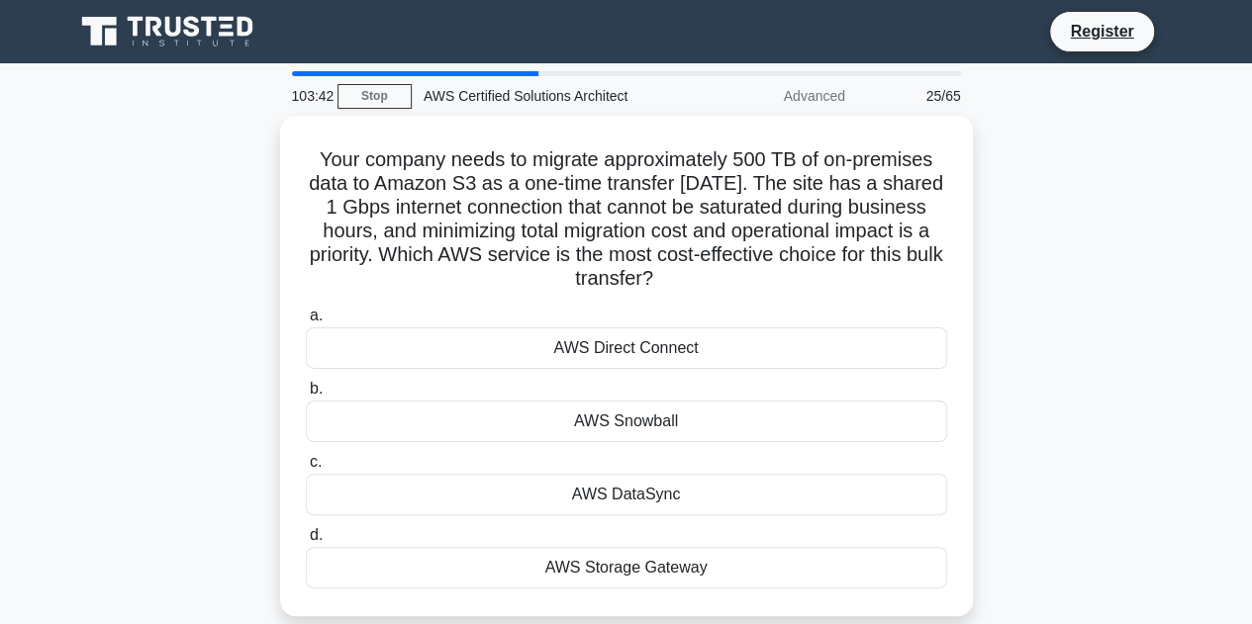
click at [1075, 446] on div "Your company needs to migrate approximately 500 TB of on-premises data to Amazo…" at bounding box center [626, 378] width 1128 height 524
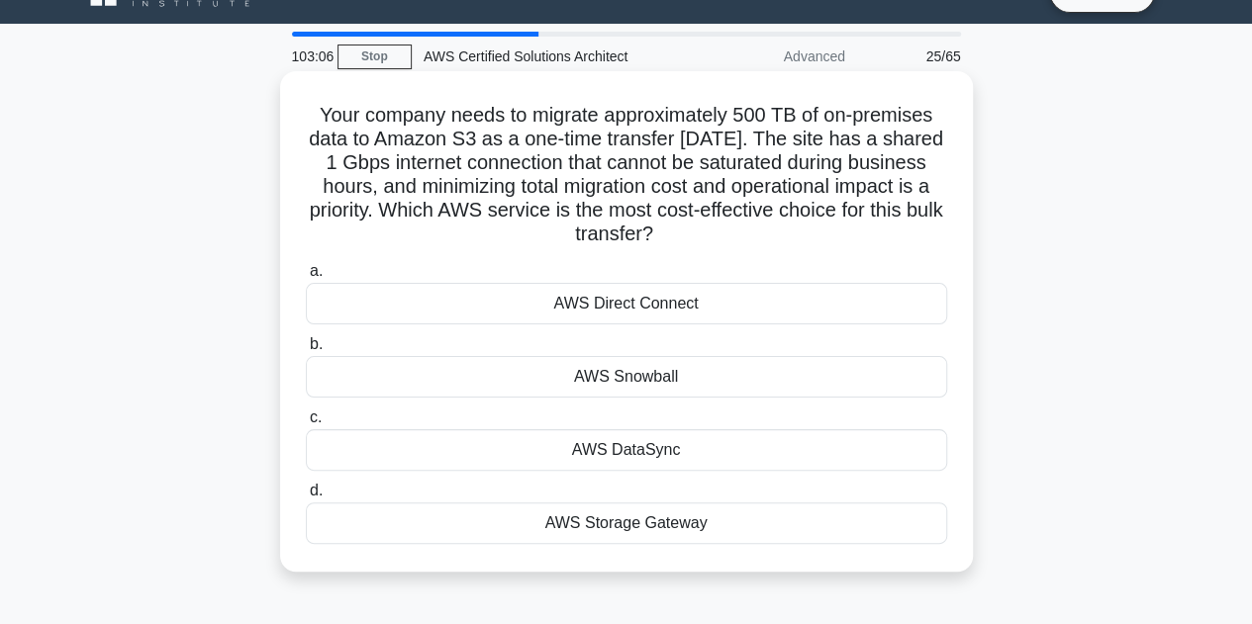
click at [667, 381] on div "AWS Snowball" at bounding box center [626, 377] width 641 height 42
click at [306, 351] on input "b. AWS Snowball" at bounding box center [306, 344] width 0 height 13
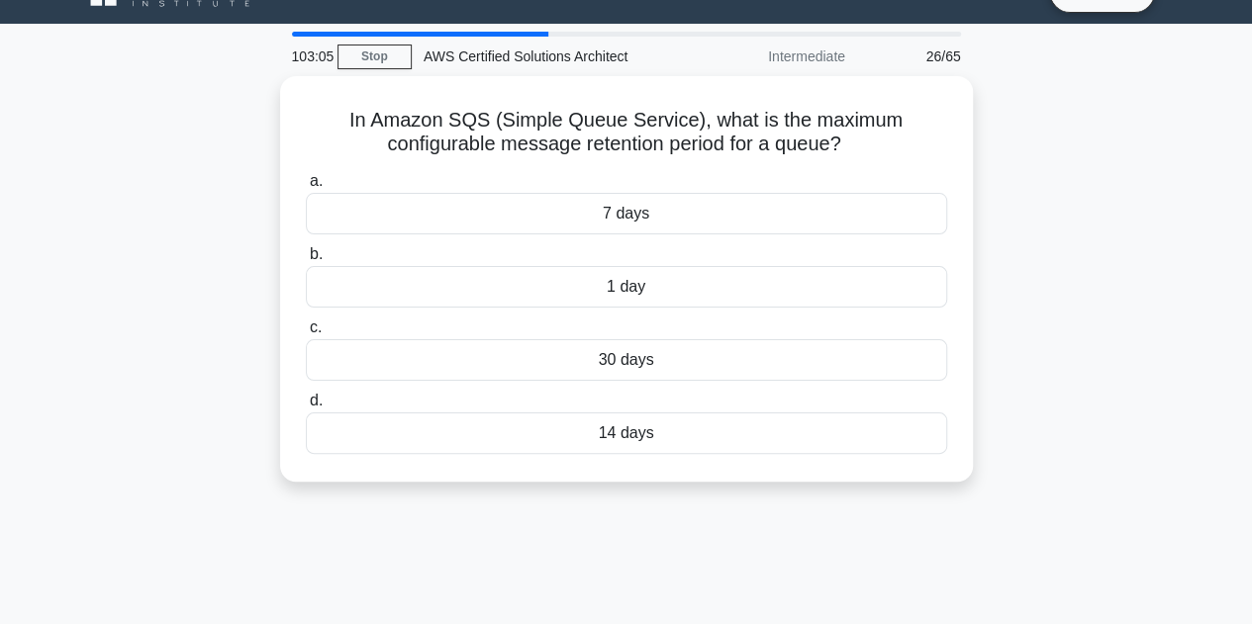
scroll to position [0, 0]
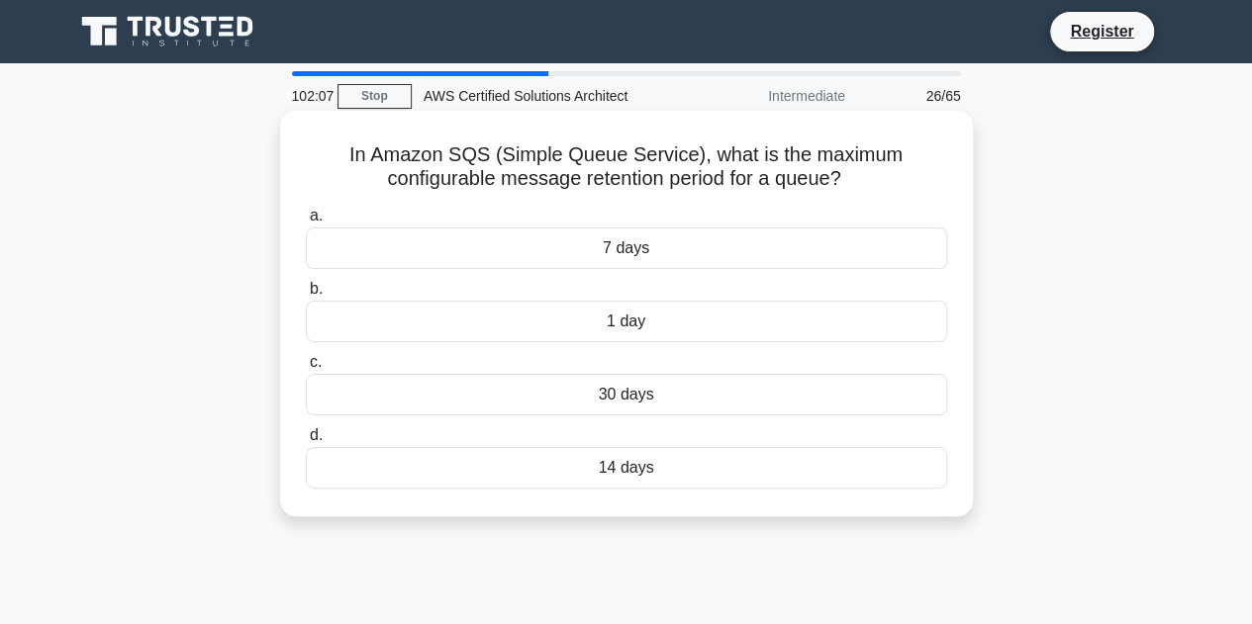
click at [695, 395] on div "30 days" at bounding box center [626, 395] width 641 height 42
click at [306, 369] on input "c. 30 days" at bounding box center [306, 362] width 0 height 13
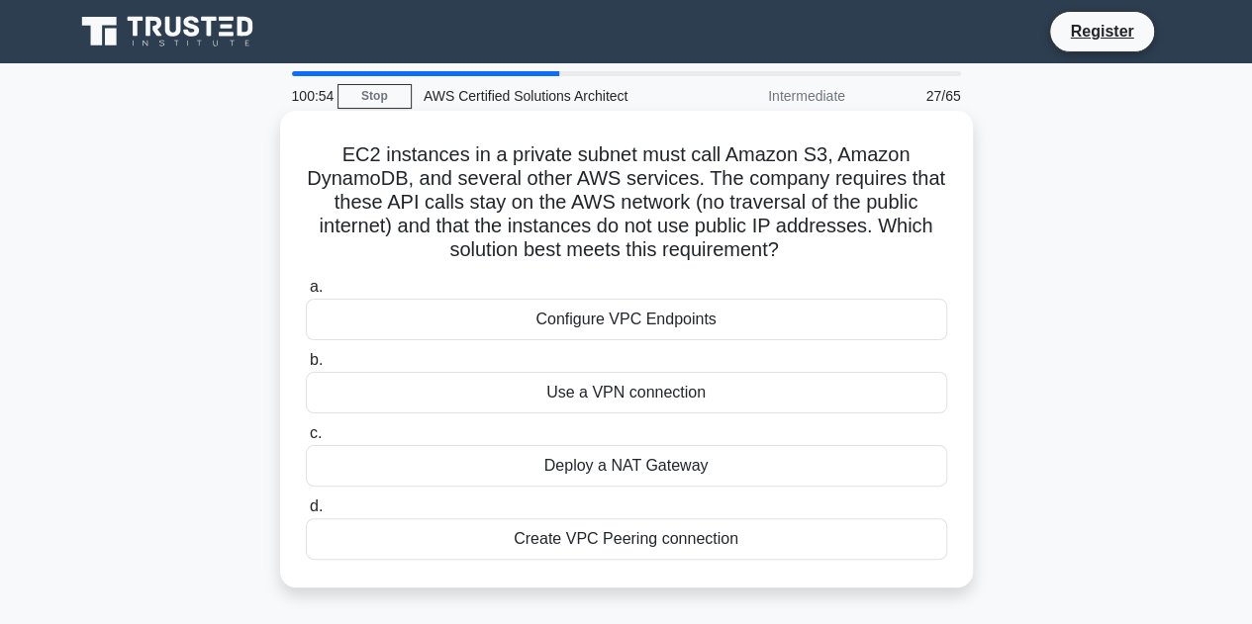
click at [669, 469] on div "Deploy a NAT Gateway" at bounding box center [626, 466] width 641 height 42
click at [306, 440] on input "c. Deploy a NAT Gateway" at bounding box center [306, 433] width 0 height 13
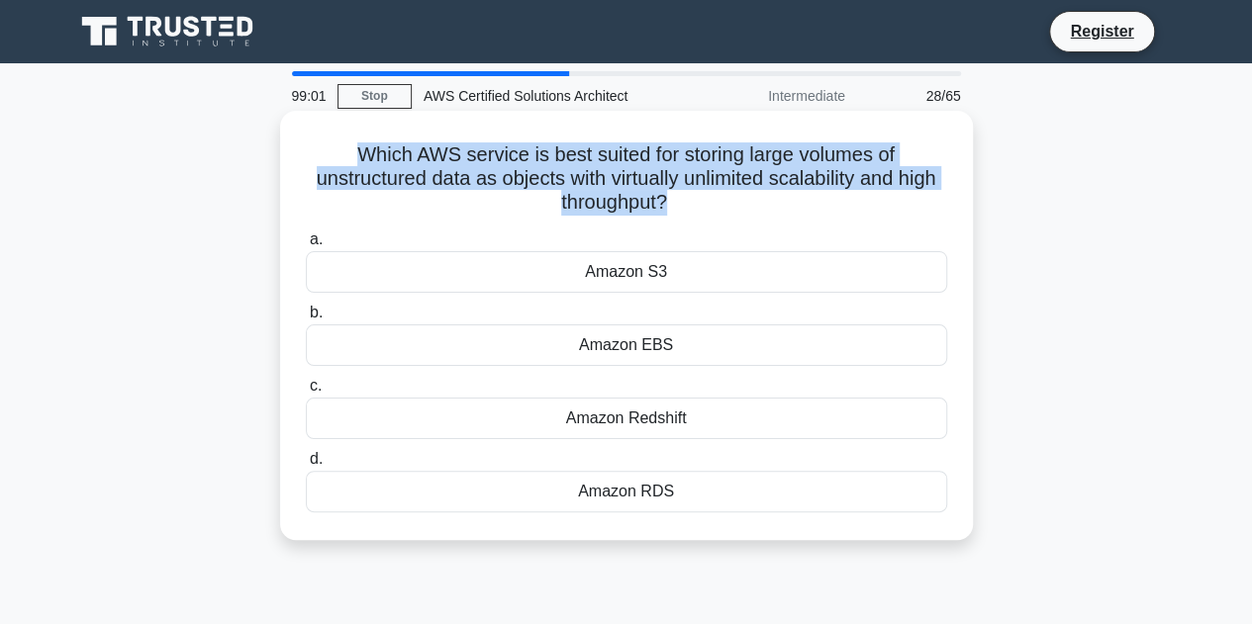
drag, startPoint x: 687, startPoint y: 203, endPoint x: 313, endPoint y: 131, distance: 380.9
click at [313, 131] on div "Which AWS service is best suited for storing large volumes of unstructured data…" at bounding box center [626, 326] width 677 height 414
copy h5 "Which AWS service is best suited for storing large volumes of unstructured data…"
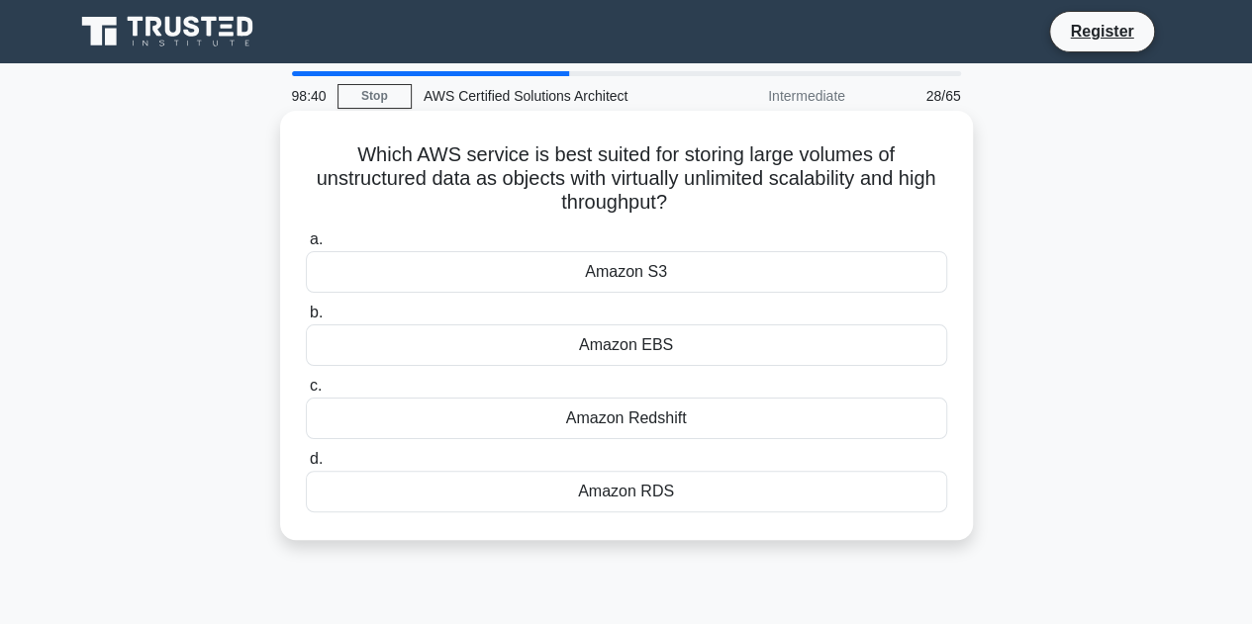
click at [654, 270] on div "Amazon S3" at bounding box center [626, 272] width 641 height 42
click at [306, 246] on input "a. Amazon S3" at bounding box center [306, 240] width 0 height 13
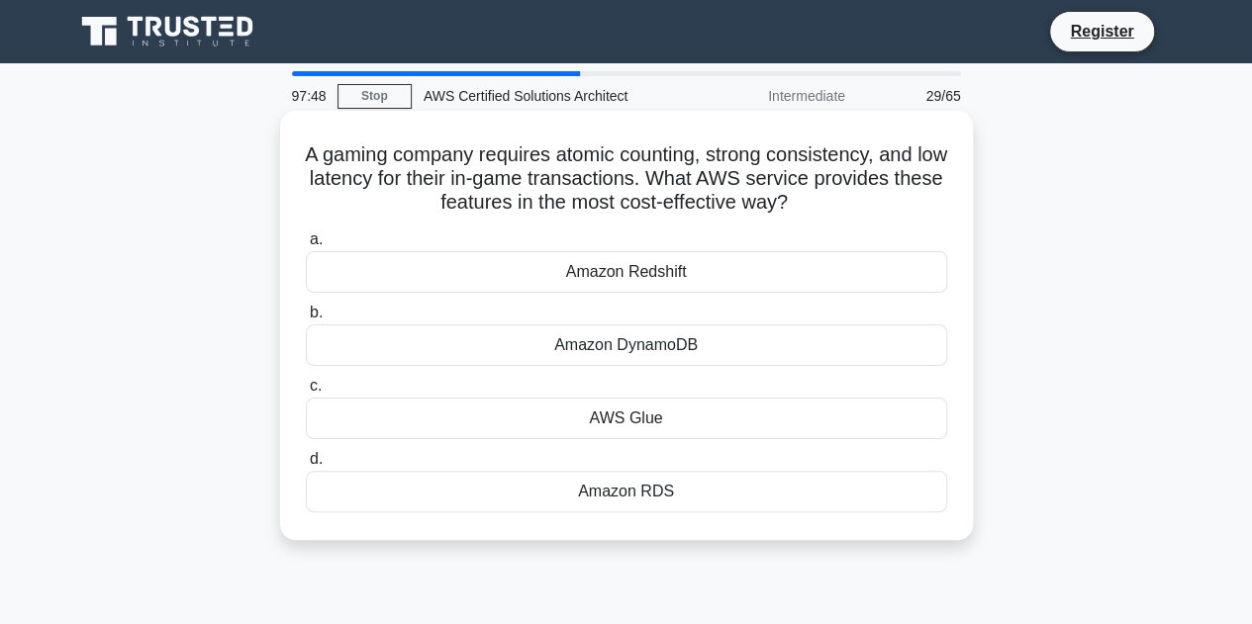
click at [501, 351] on div "Amazon DynamoDB" at bounding box center [626, 346] width 641 height 42
click at [306, 320] on input "b. Amazon DynamoDB" at bounding box center [306, 313] width 0 height 13
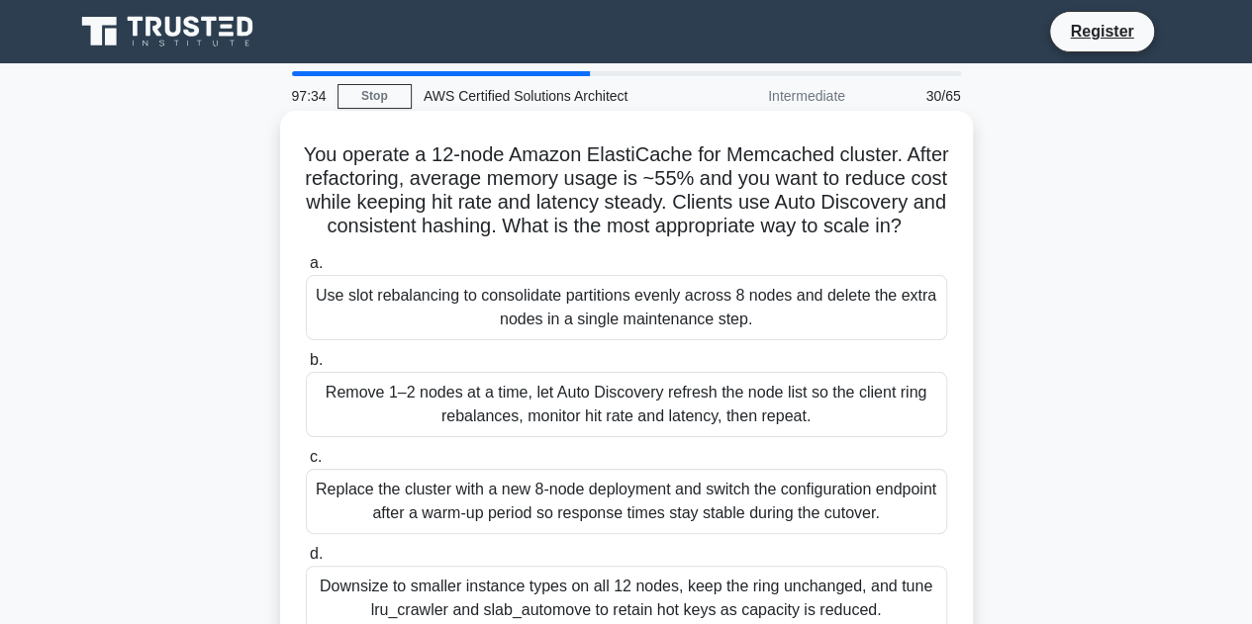
drag, startPoint x: 326, startPoint y: 161, endPoint x: 694, endPoint y: 244, distance: 377.3
click at [694, 239] on h5 "You operate a 12-node Amazon ElastiCache for Memcached cluster. After refactori…" at bounding box center [626, 190] width 645 height 97
copy h5 "You operate a 12-node Amazon ElastiCache for Memcached cluster. After refactori…"
click at [767, 239] on h5 "You operate a 12-node Amazon ElastiCache for Memcached cluster. After refactori…" at bounding box center [626, 190] width 645 height 97
click at [473, 415] on div "Remove 1–2 nodes at a time, let Auto Discovery refresh the node list so the cli…" at bounding box center [626, 404] width 641 height 65
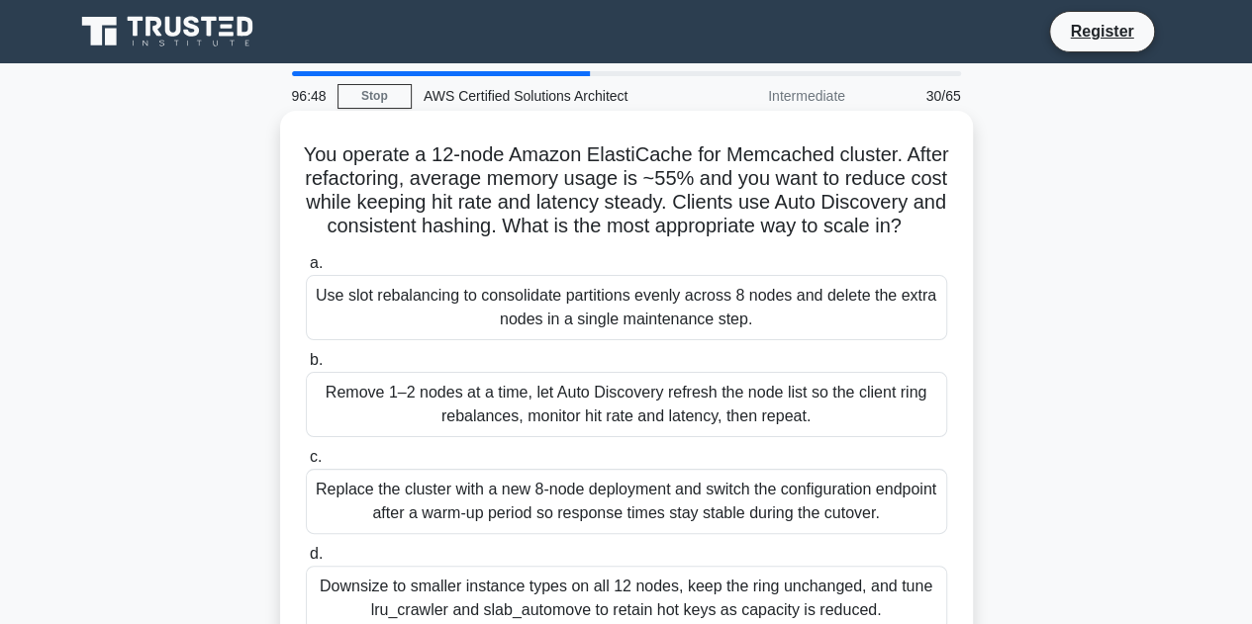
click at [306, 367] on input "b. Remove 1–2 nodes at a time, let Auto Discovery refresh the node list so the …" at bounding box center [306, 360] width 0 height 13
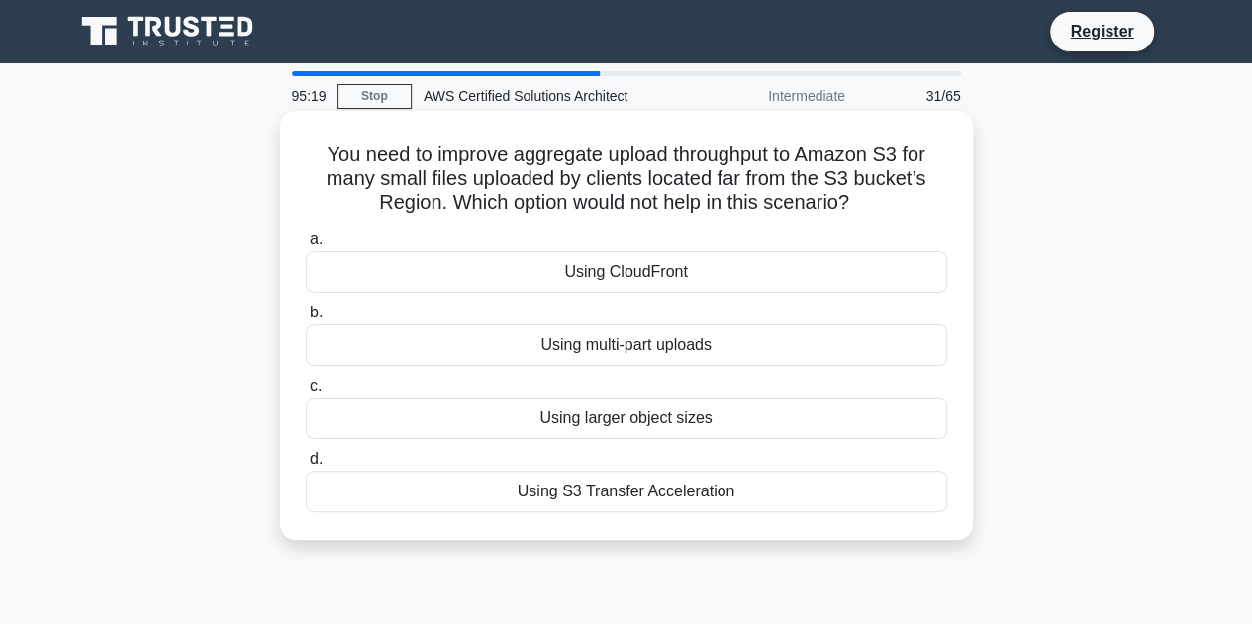
click at [679, 278] on div "Using CloudFront" at bounding box center [626, 272] width 641 height 42
click at [306, 246] on input "a. Using CloudFront" at bounding box center [306, 240] width 0 height 13
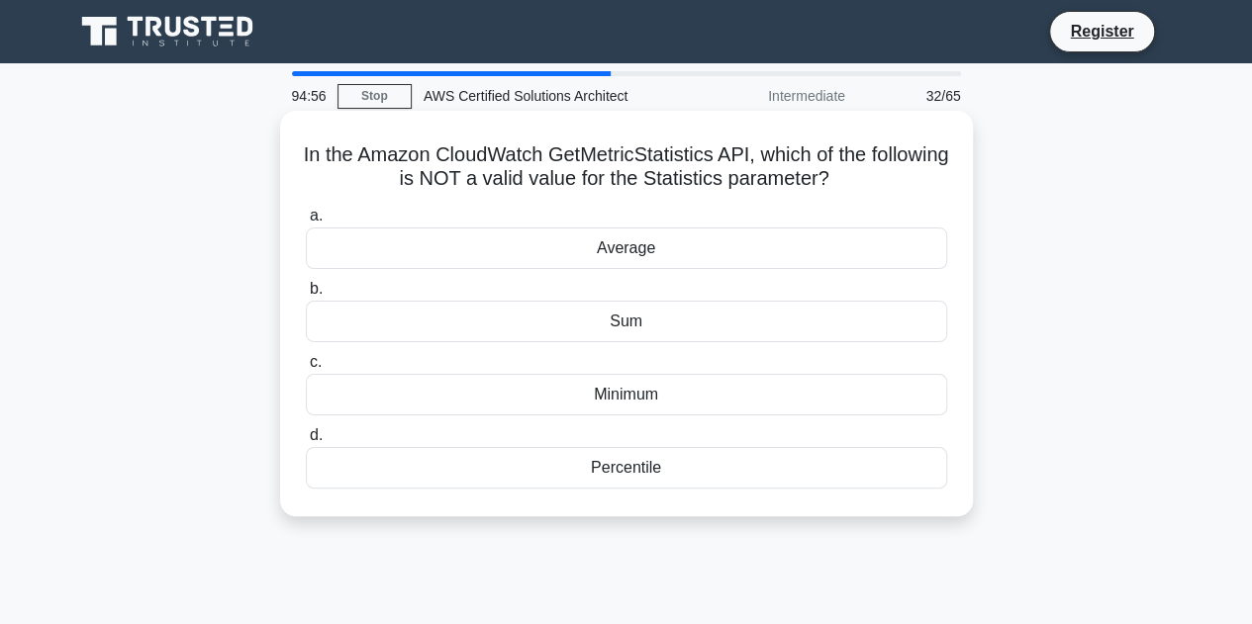
click at [671, 466] on div "Percentile" at bounding box center [626, 468] width 641 height 42
click at [306, 442] on input "d. Percentile" at bounding box center [306, 435] width 0 height 13
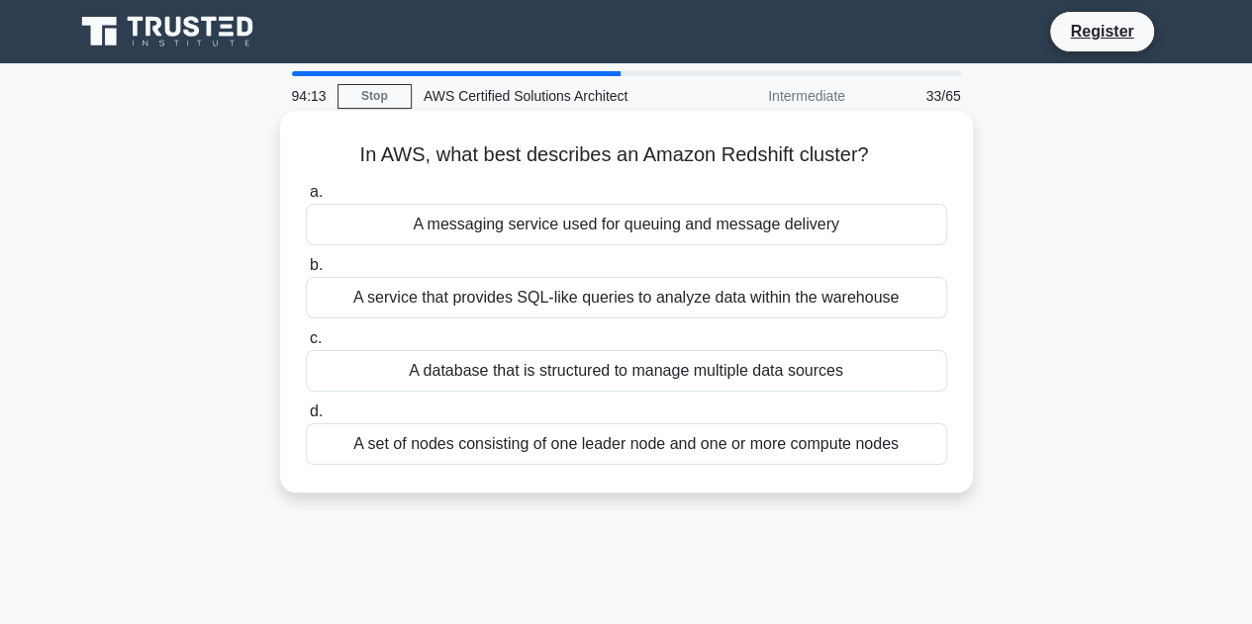
click at [673, 308] on div "A service that provides SQL-like queries to analyze data within the warehouse" at bounding box center [626, 298] width 641 height 42
click at [306, 272] on input "b. A service that provides SQL-like queries to analyze data within the warehouse" at bounding box center [306, 265] width 0 height 13
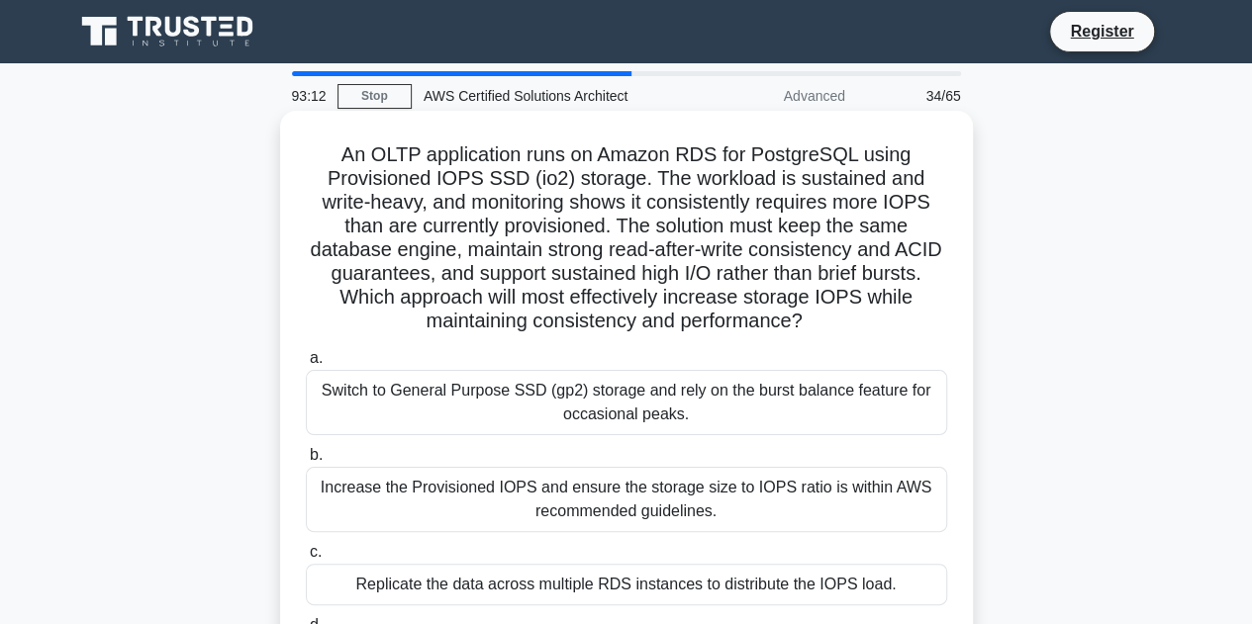
click at [765, 444] on label "b. Increase the Provisioned IOPS and ensure the storage size to IOPS ratio is w…" at bounding box center [626, 487] width 641 height 89
click at [306, 449] on input "b. Increase the Provisioned IOPS and ensure the storage size to IOPS ratio is w…" at bounding box center [306, 455] width 0 height 13
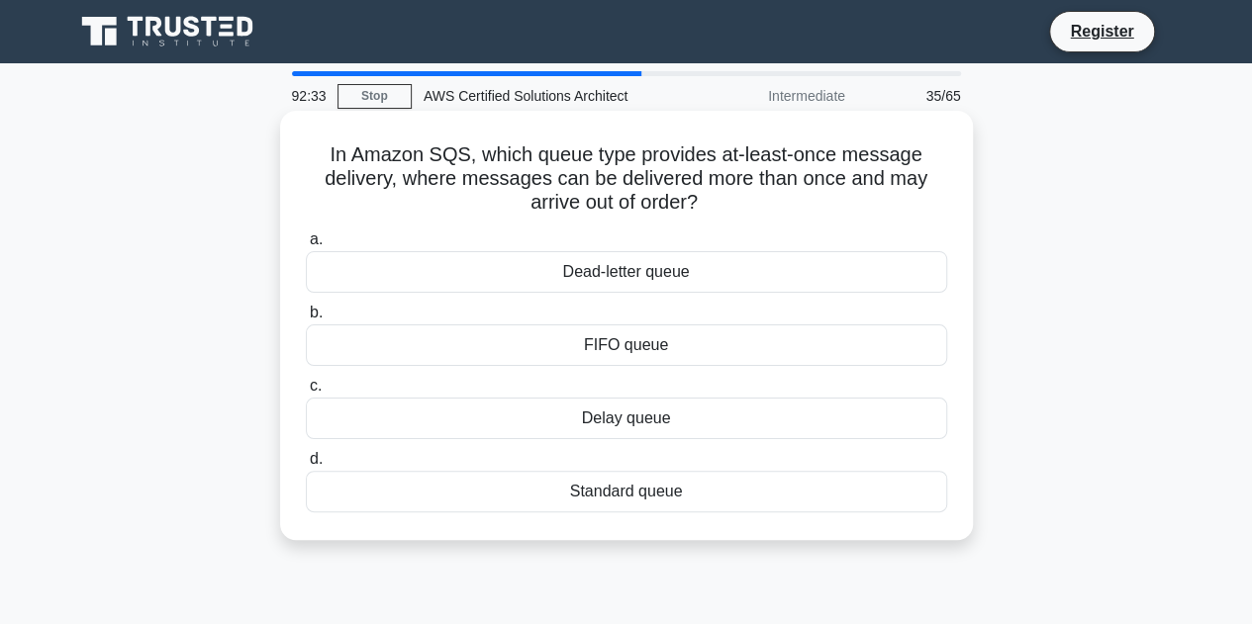
click at [369, 502] on div "Standard queue" at bounding box center [626, 492] width 641 height 42
click at [306, 466] on input "d. Standard queue" at bounding box center [306, 459] width 0 height 13
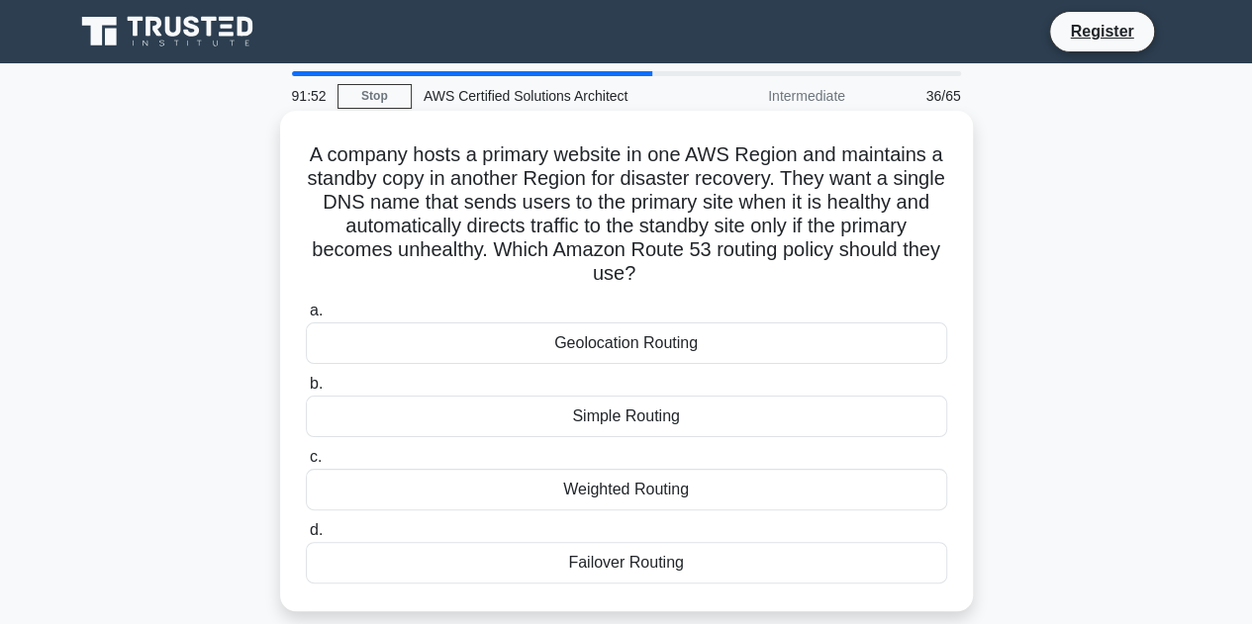
click at [457, 566] on div "Failover Routing" at bounding box center [626, 563] width 641 height 42
click at [306, 537] on input "d. Failover Routing" at bounding box center [306, 530] width 0 height 13
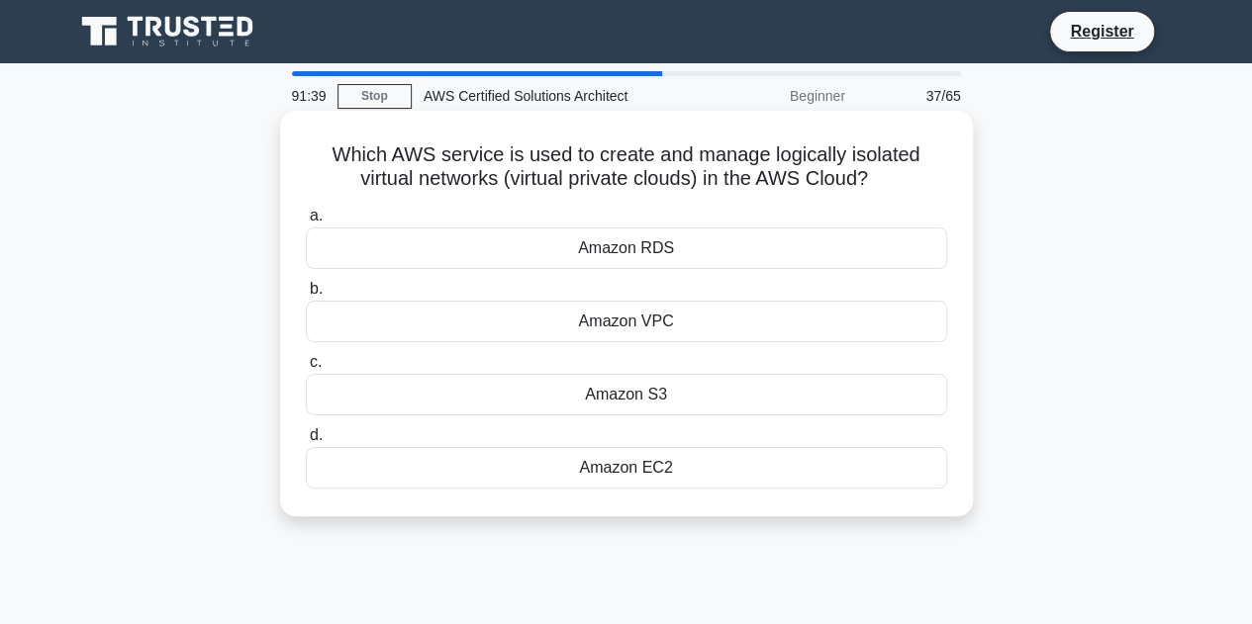
click at [668, 322] on div "Amazon VPC" at bounding box center [626, 322] width 641 height 42
click at [306, 296] on input "b. Amazon VPC" at bounding box center [306, 289] width 0 height 13
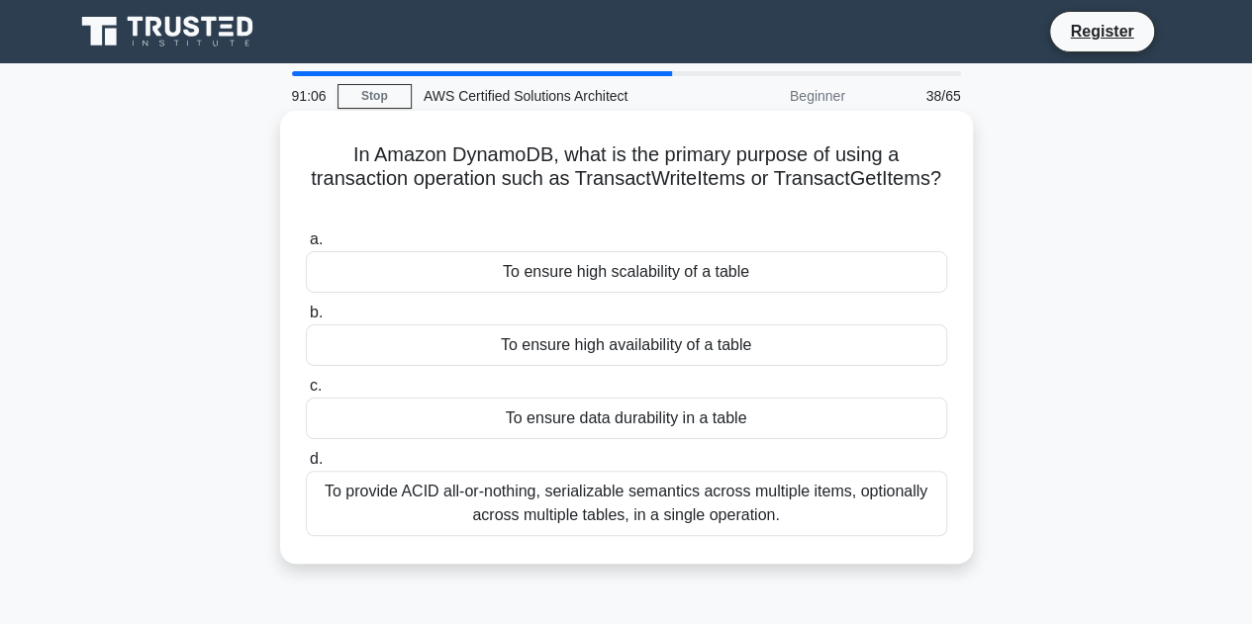
click at [871, 507] on div "To provide ACID all-or-nothing, serializable semantics across multiple items, o…" at bounding box center [626, 503] width 641 height 65
click at [306, 466] on input "d. To provide ACID all-or-nothing, serializable semantics across multiple items…" at bounding box center [306, 459] width 0 height 13
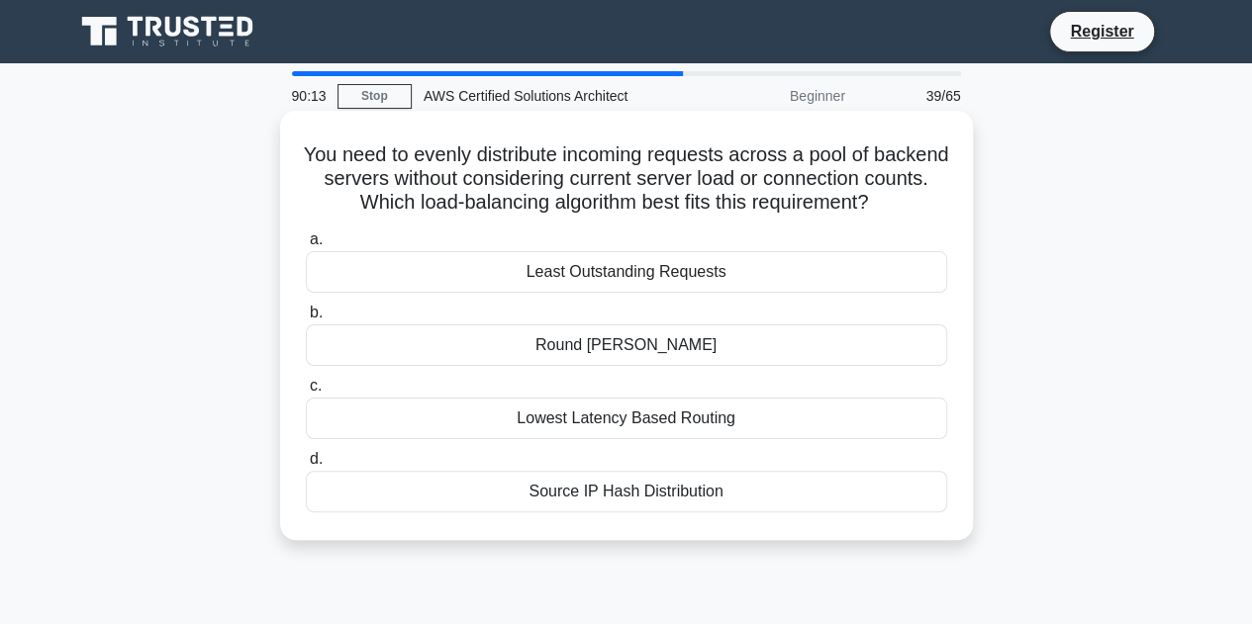
click at [694, 355] on div "Round Robin" at bounding box center [626, 346] width 641 height 42
click at [306, 320] on input "b. Round Robin" at bounding box center [306, 313] width 0 height 13
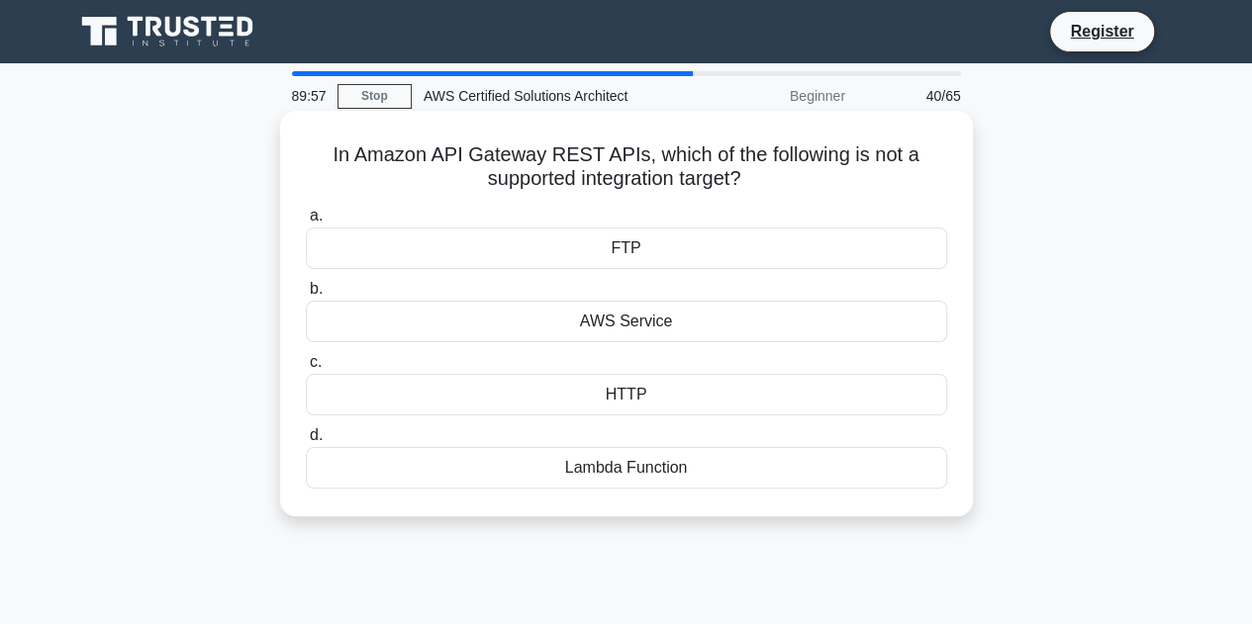
click at [898, 258] on div "FTP" at bounding box center [626, 249] width 641 height 42
click at [306, 223] on input "a. FTP" at bounding box center [306, 216] width 0 height 13
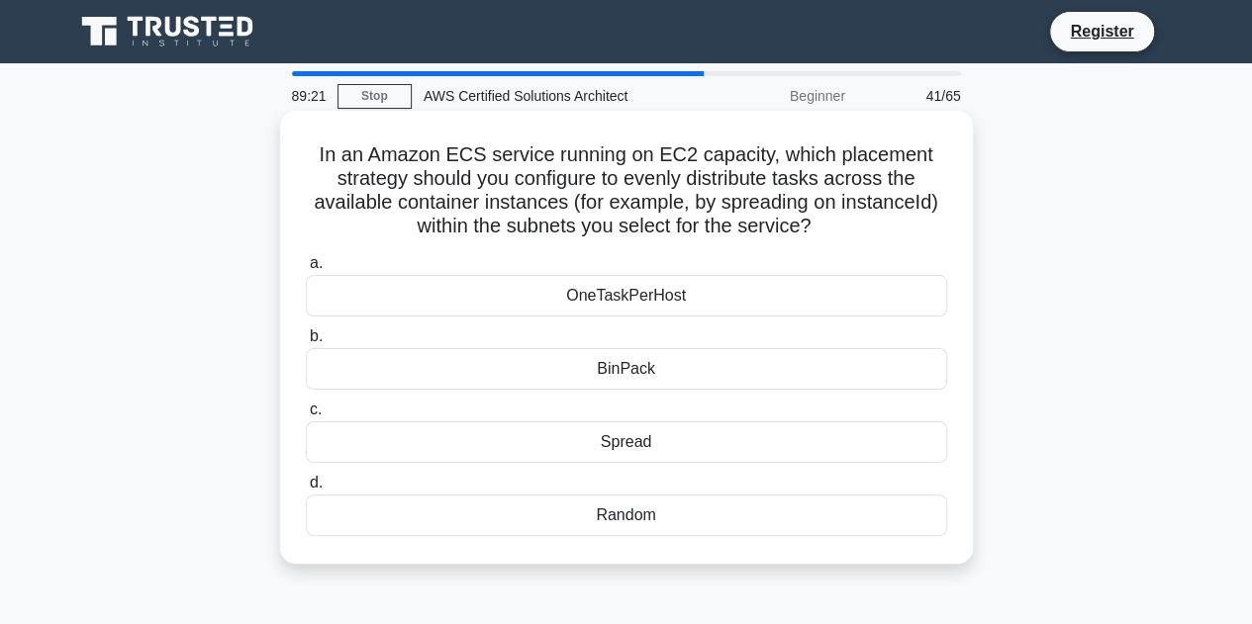
click at [740, 302] on div "OneTaskPerHost" at bounding box center [626, 296] width 641 height 42
click at [306, 270] on input "a. OneTaskPerHost" at bounding box center [306, 263] width 0 height 13
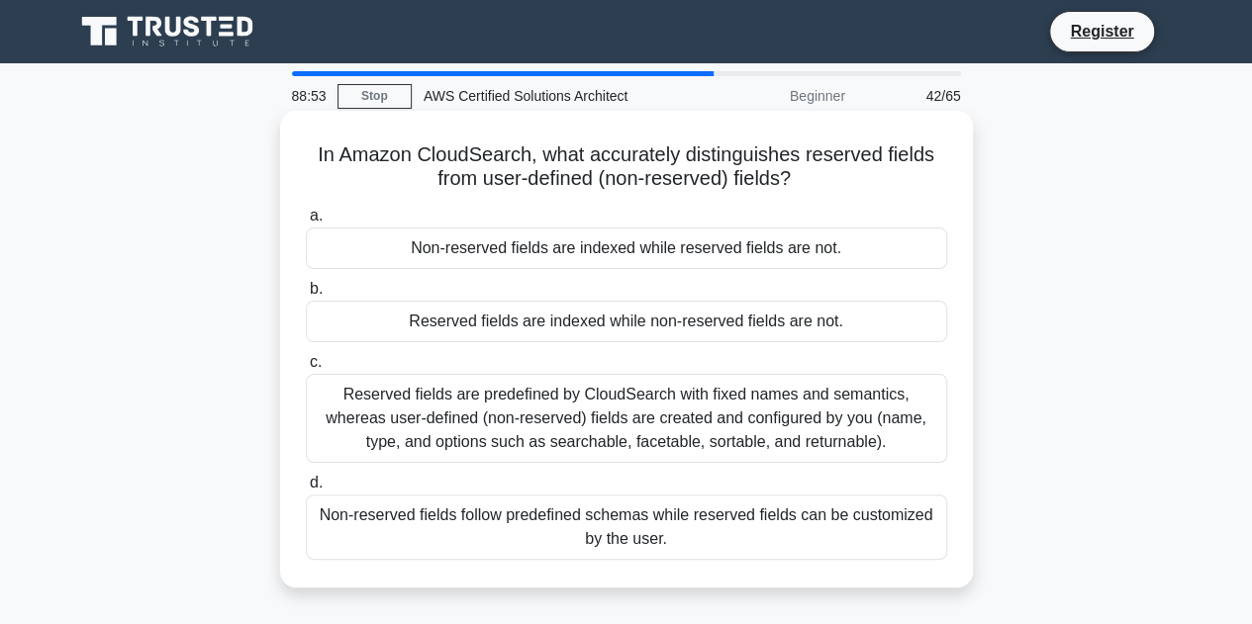
click at [906, 197] on div "In Amazon CloudSearch, what accurately distinguishes reserved fields from user-…" at bounding box center [626, 349] width 677 height 461
drag, startPoint x: 802, startPoint y: 193, endPoint x: 298, endPoint y: 165, distance: 505.4
click at [298, 165] on div "In Amazon CloudSearch, what accurately distinguishes reserved fields from user-…" at bounding box center [626, 349] width 677 height 461
copy h5 "In Amazon CloudSearch, what accurately distinguishes reserved fields from user-…"
click at [584, 299] on label "b. Reserved fields are indexed while non-reserved fields are not." at bounding box center [626, 309] width 641 height 65
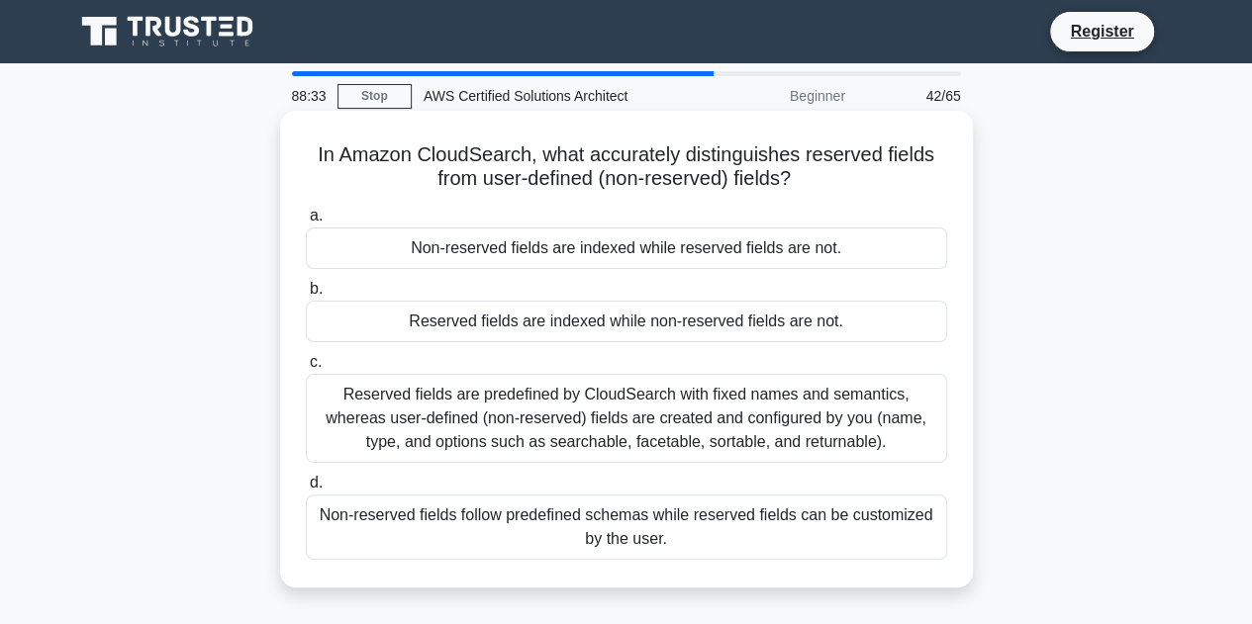
click at [306, 296] on input "b. Reserved fields are indexed while non-reserved fields are not." at bounding box center [306, 289] width 0 height 13
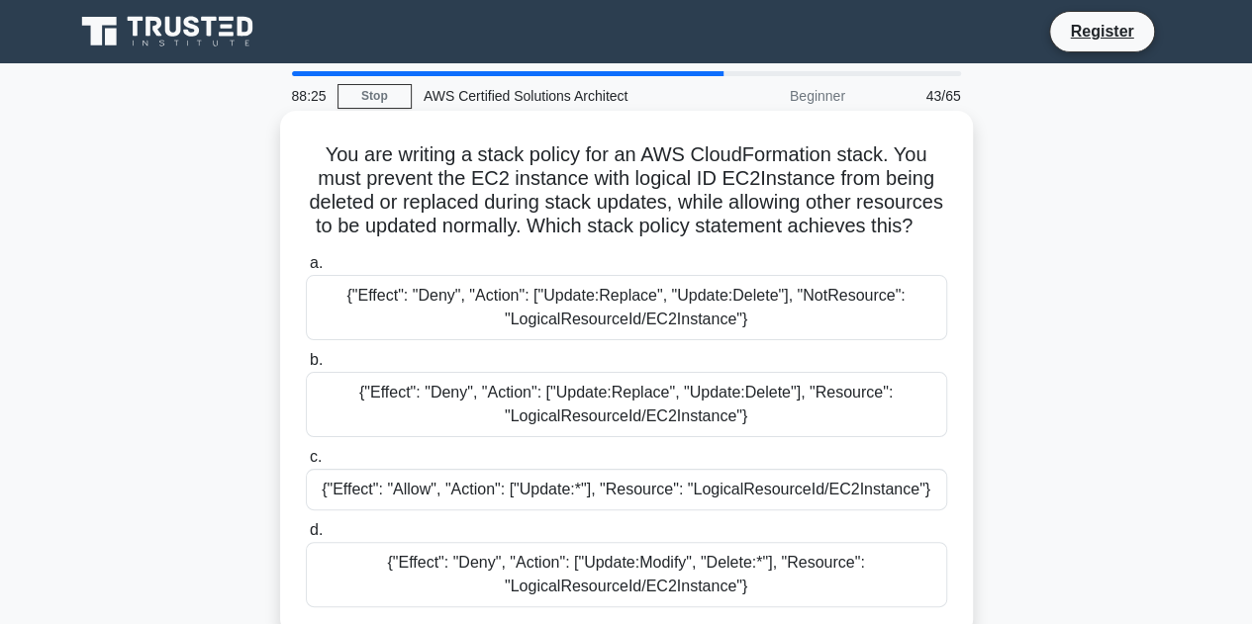
drag, startPoint x: 323, startPoint y: 160, endPoint x: 715, endPoint y: 256, distance: 404.4
click at [715, 239] on h5 "You are writing a stack policy for an AWS CloudFormation stack. You must preven…" at bounding box center [626, 190] width 645 height 97
click at [663, 340] on div "{"Effect": "Deny", "Action": ["Update:Replace", "Update:Delete"], "NotResource"…" at bounding box center [626, 307] width 641 height 65
click at [306, 270] on input "a. {"Effect": "Deny", "Action": ["Update:Replace", "Update:Delete"], "NotResour…" at bounding box center [306, 263] width 0 height 13
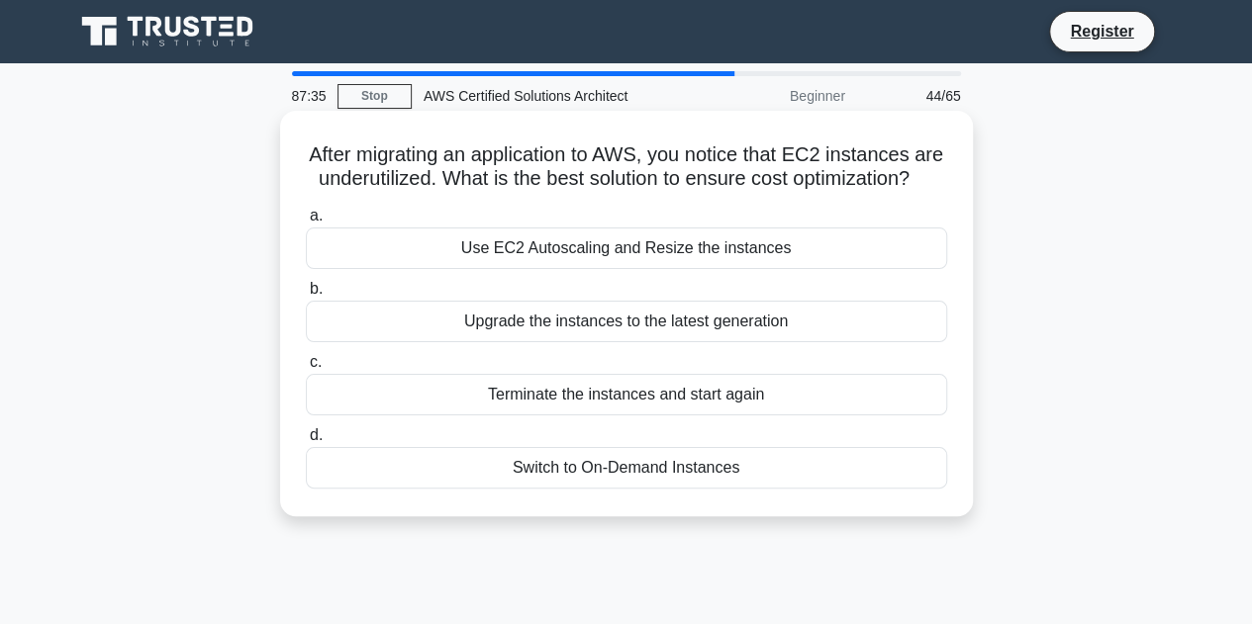
click at [645, 269] on div "Use EC2 Autoscaling and Resize the instances" at bounding box center [626, 249] width 641 height 42
click at [306, 223] on input "a. Use EC2 Autoscaling and Resize the instances" at bounding box center [306, 216] width 0 height 13
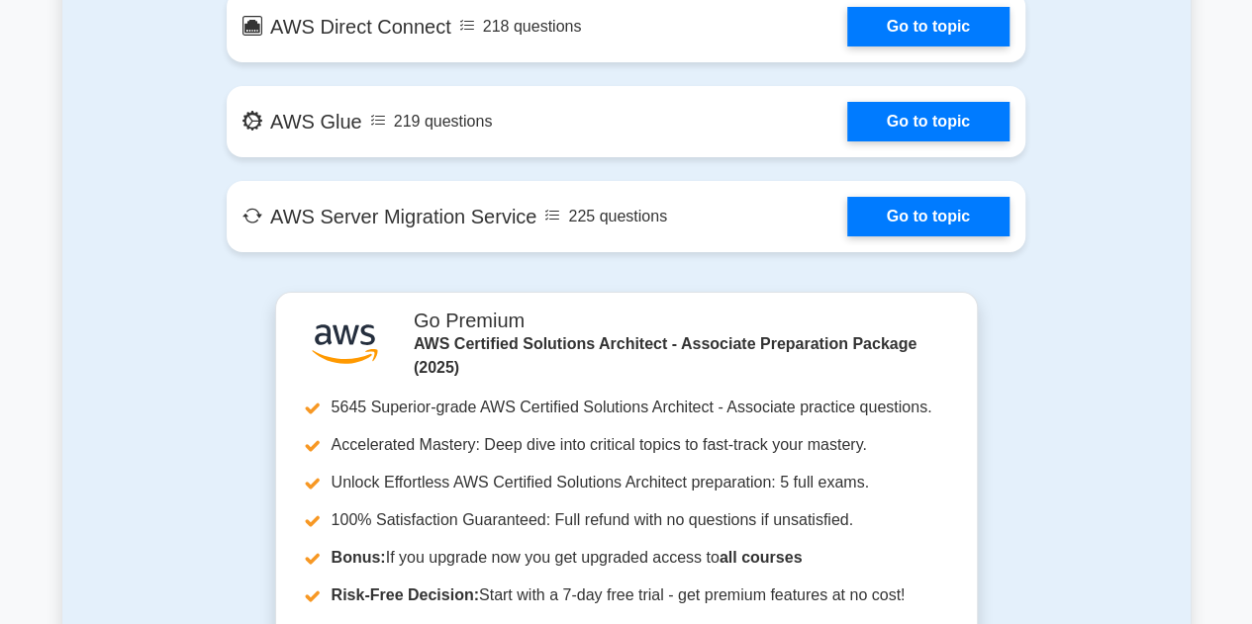
scroll to position [3169, 0]
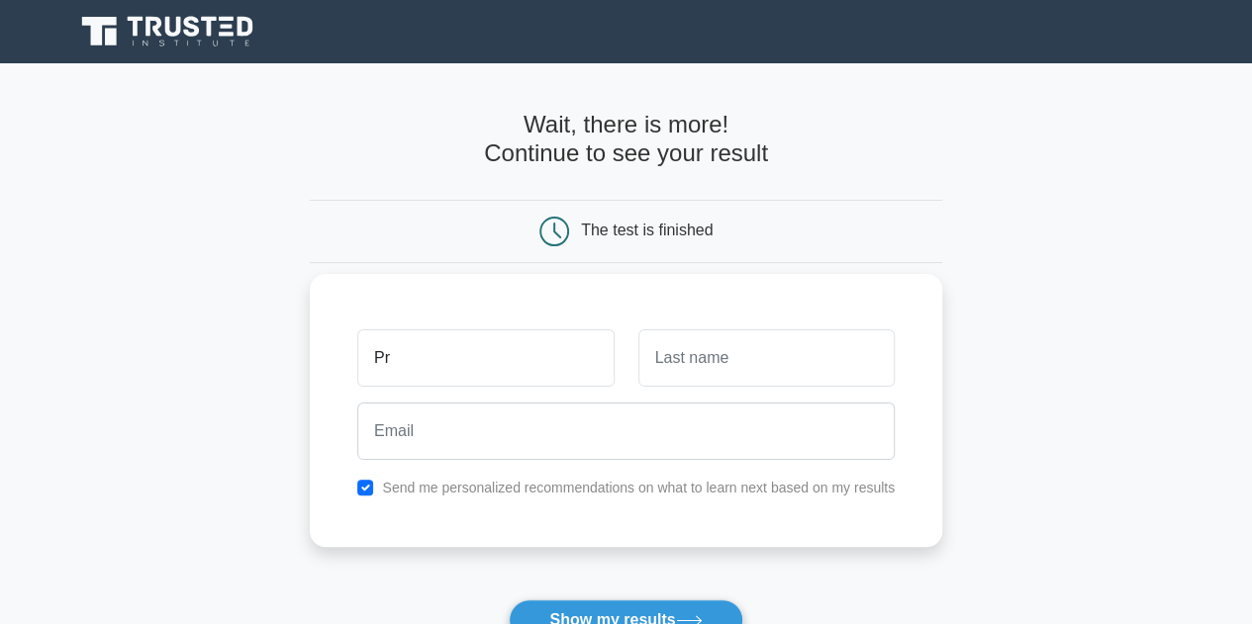
type input "[PERSON_NAME]"
click at [669, 382] on input "text" at bounding box center [766, 357] width 256 height 57
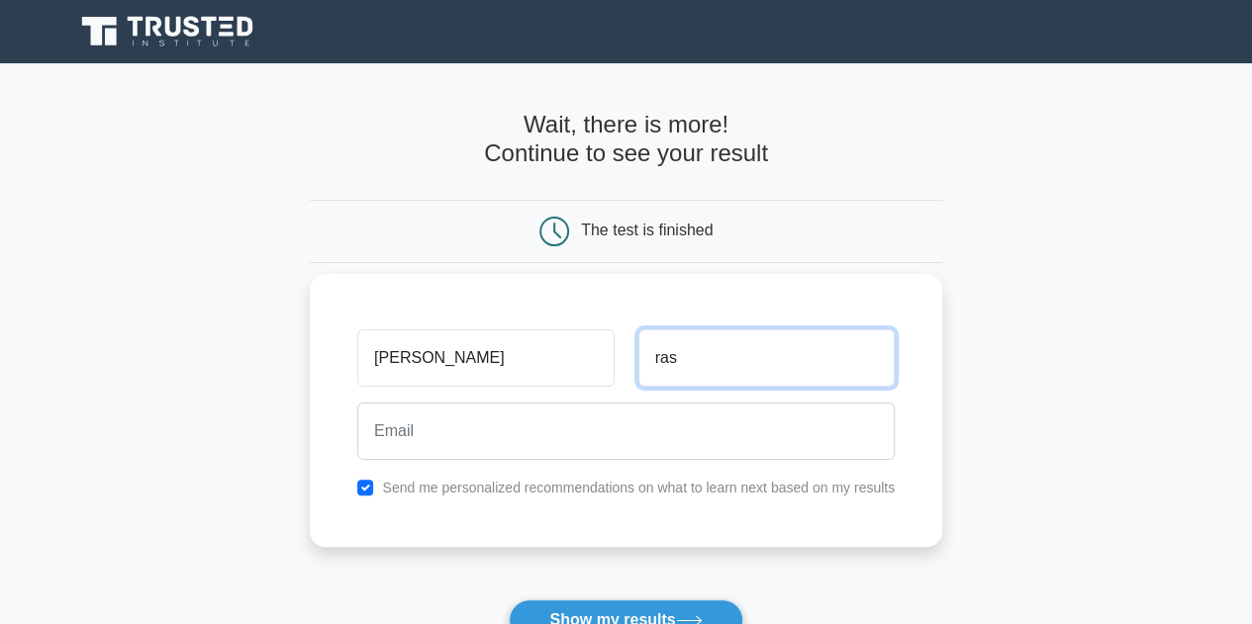
type input "rastogi"
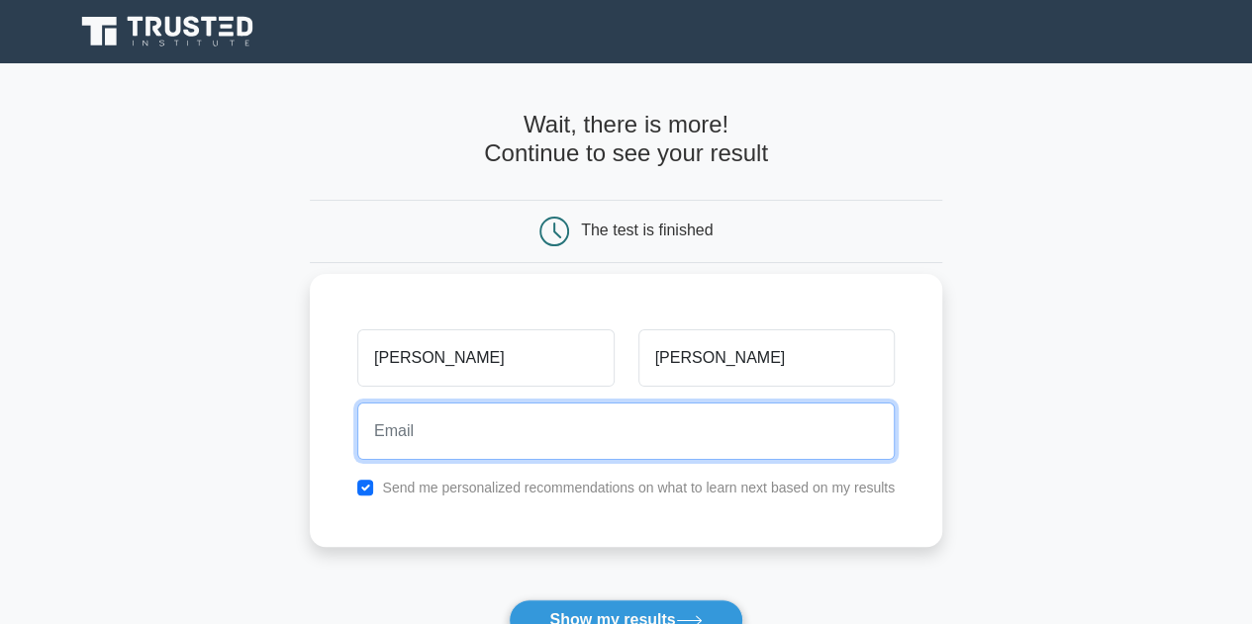
click at [629, 434] on input "email" at bounding box center [625, 431] width 537 height 57
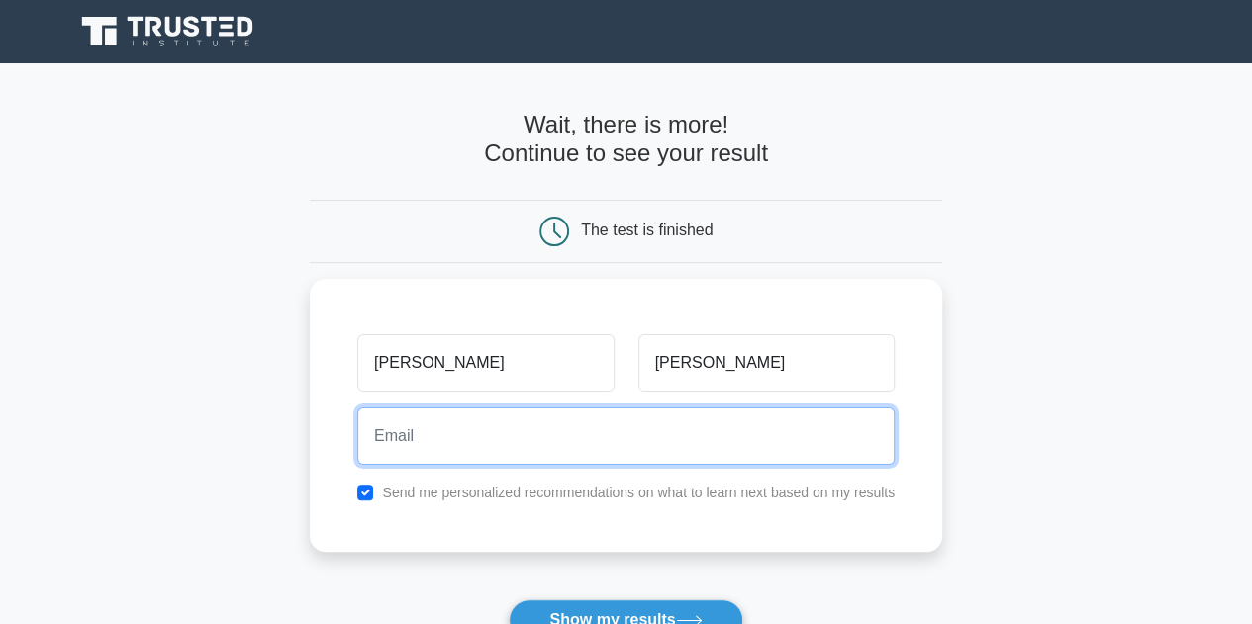
type input "priyanshu105r@gmail.com"
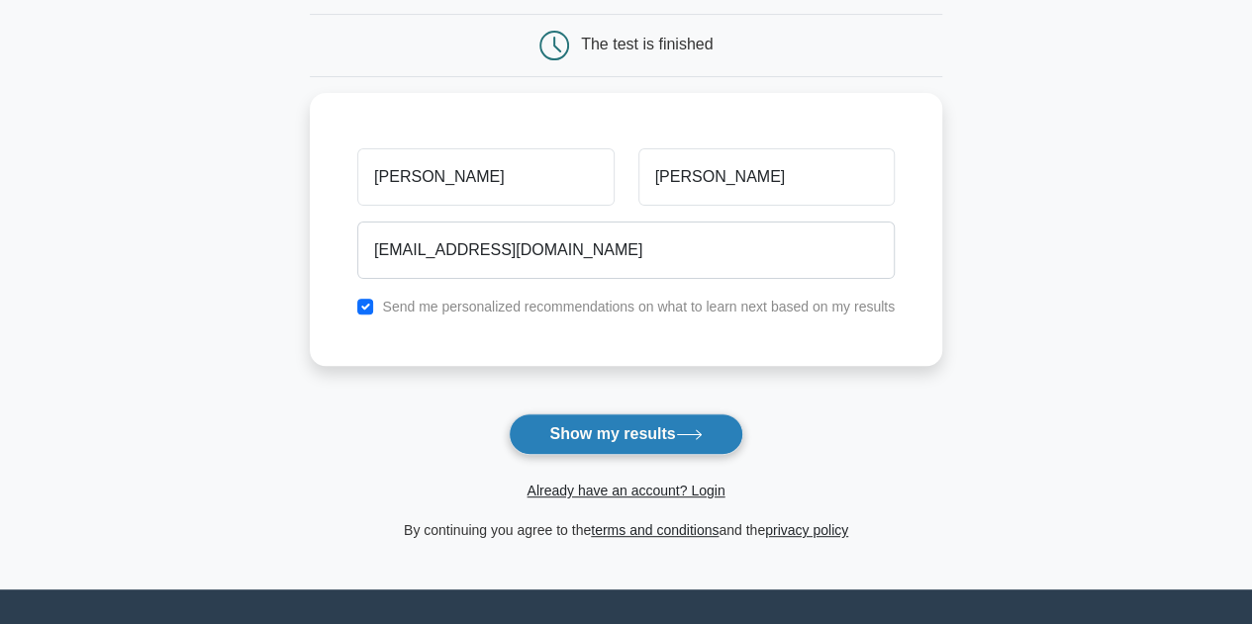
click at [619, 431] on button "Show my results" at bounding box center [626, 435] width 234 height 42
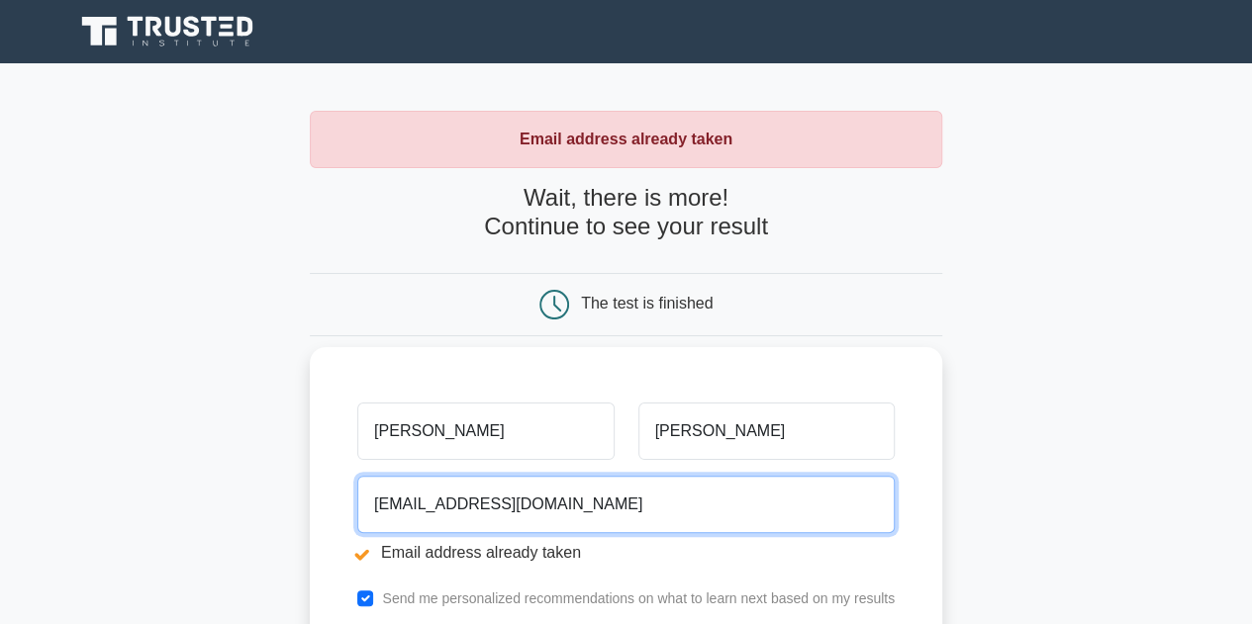
click at [463, 504] on input "priyanshu105r@gmail.com" at bounding box center [625, 504] width 537 height 57
click at [471, 508] on input "priyanshu105r@gmail.com" at bounding box center [625, 504] width 537 height 57
click at [468, 507] on input "priyanshu105r@gmail.com" at bounding box center [625, 504] width 537 height 57
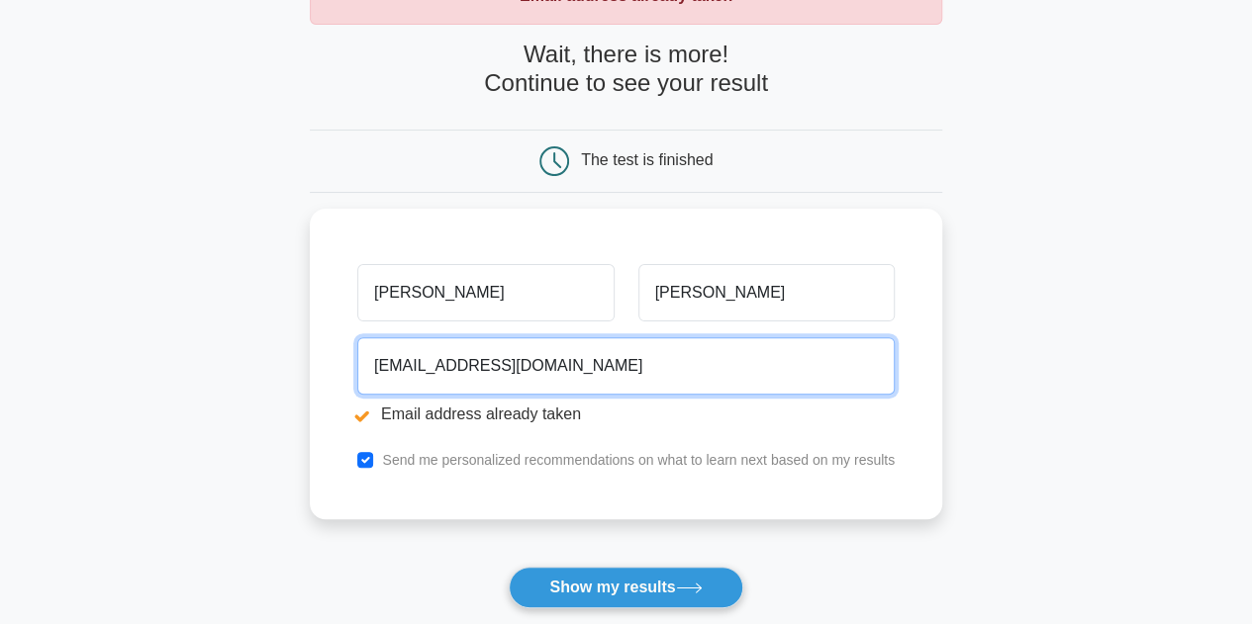
scroll to position [229, 0]
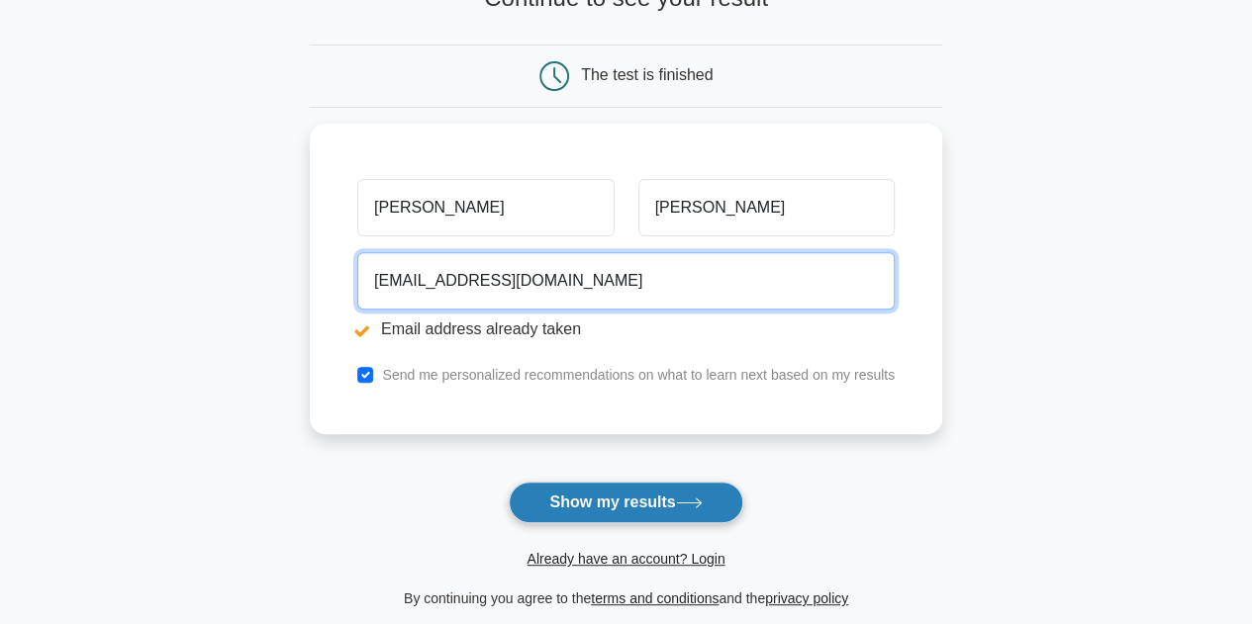
type input "priyanshu109r@gmail.com"
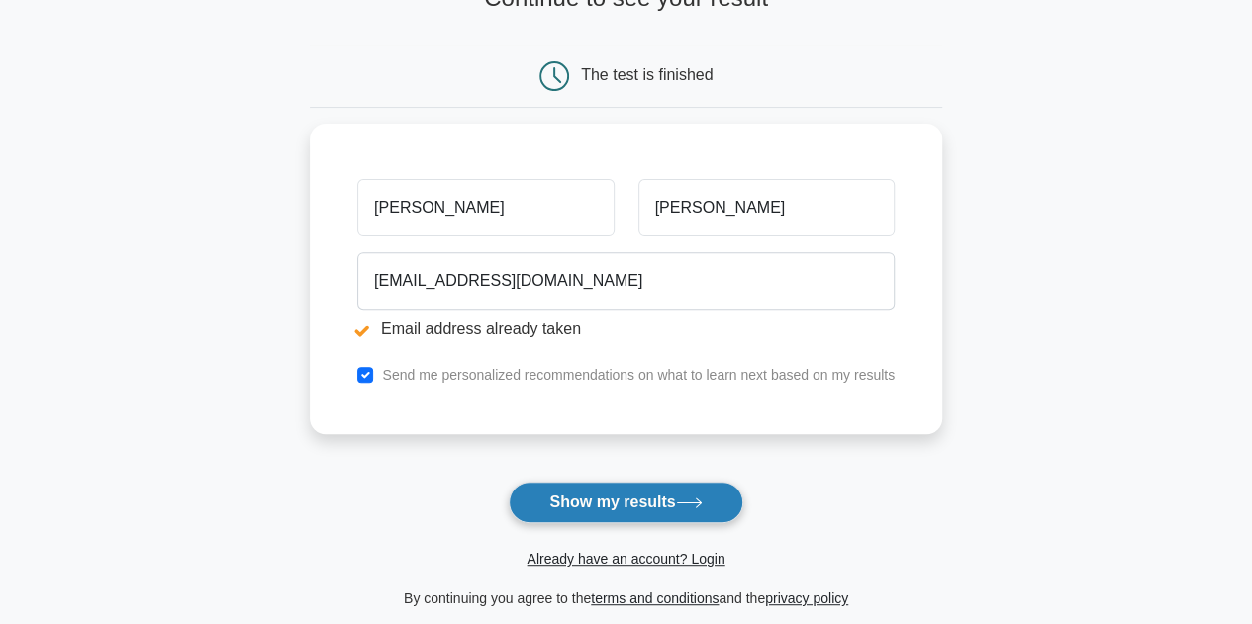
click at [645, 513] on button "Show my results" at bounding box center [626, 503] width 234 height 42
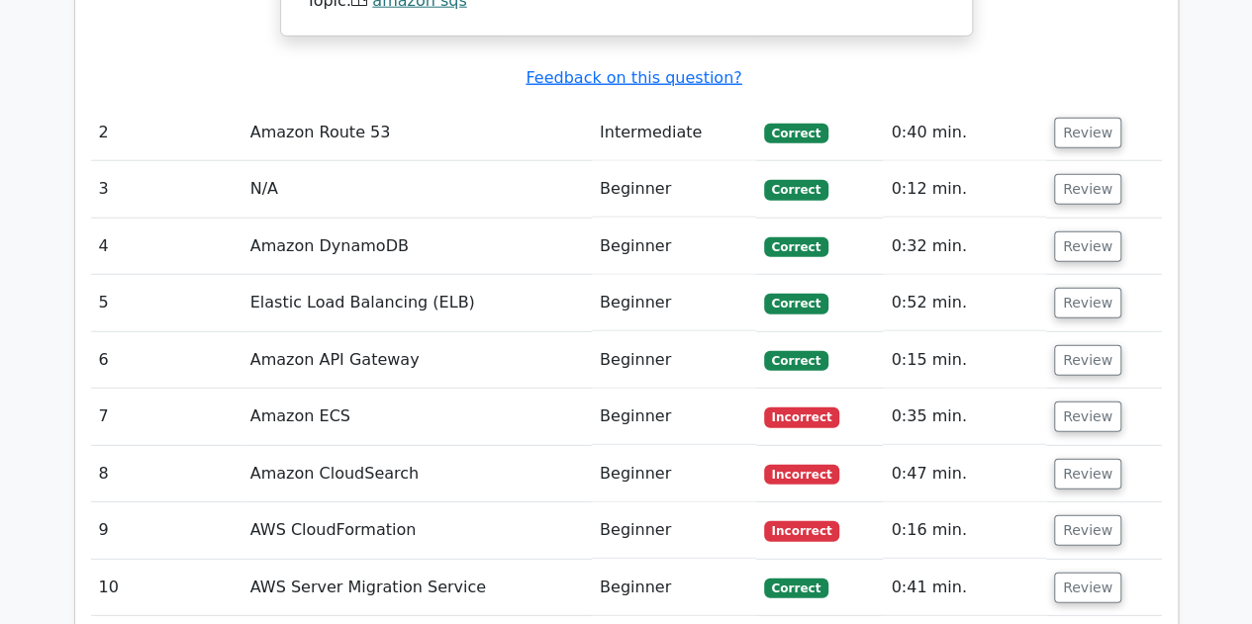
scroll to position [2532, 0]
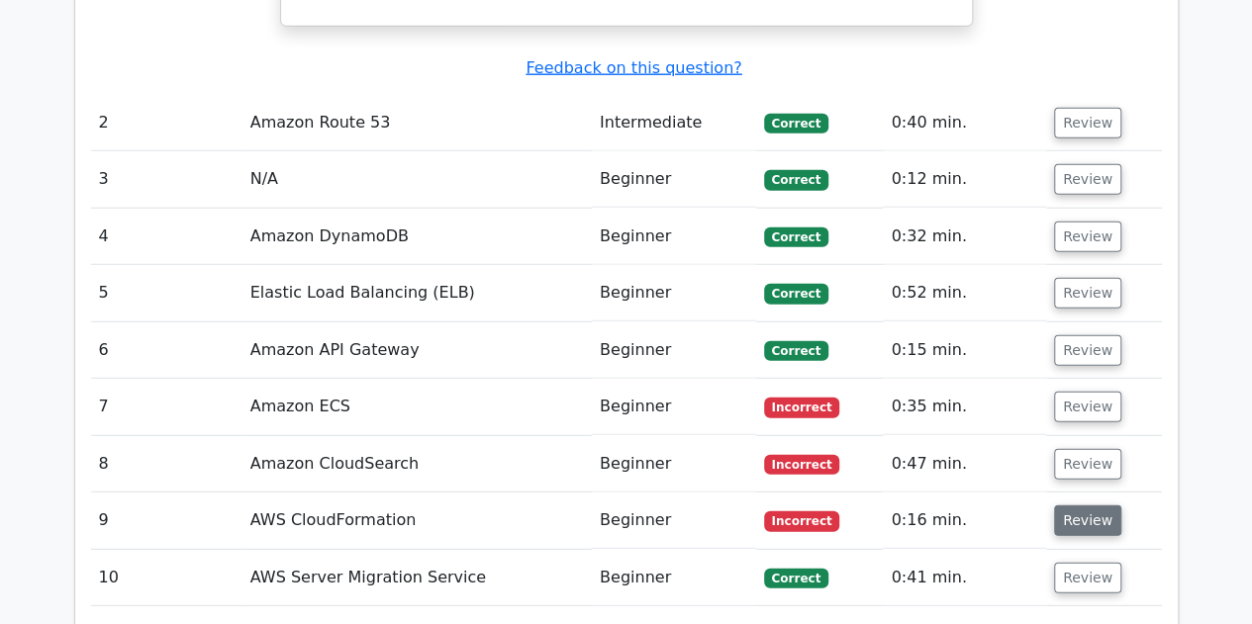
click at [1093, 506] on button "Review" at bounding box center [1087, 521] width 67 height 31
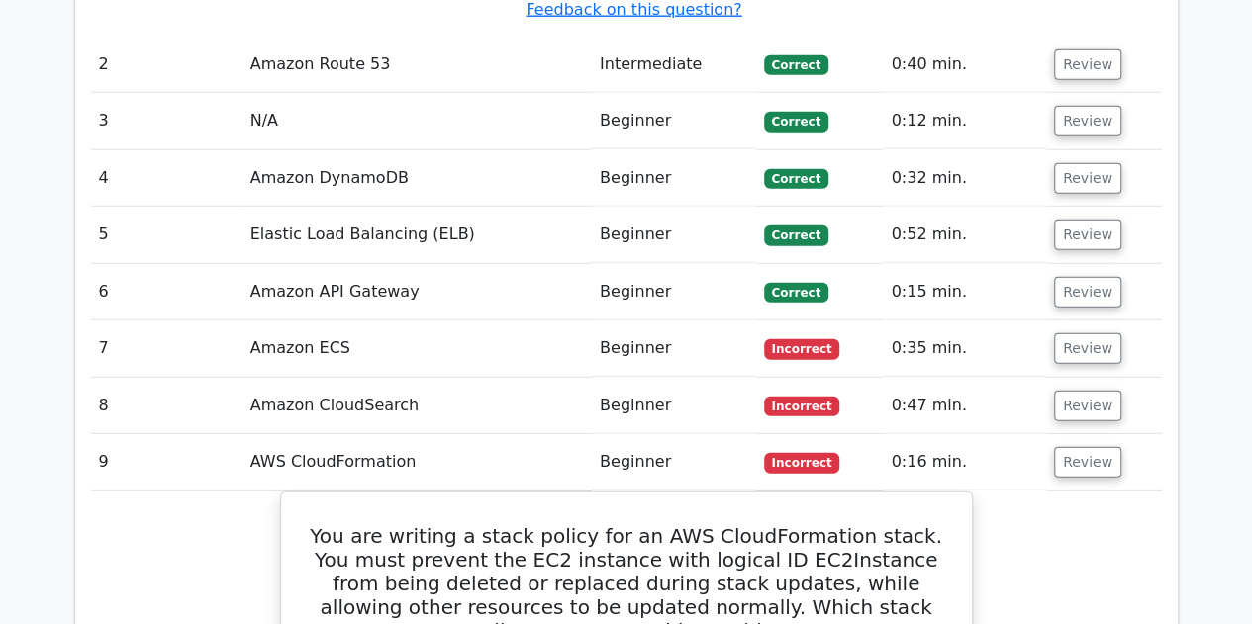
scroll to position [2600, 0]
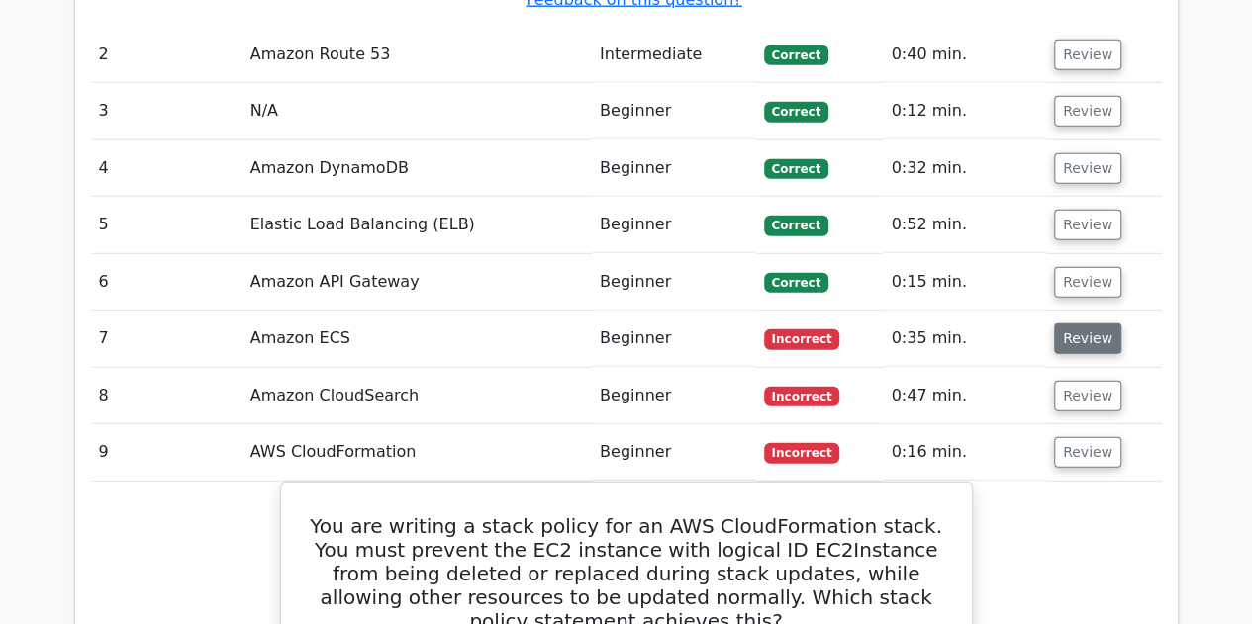
click at [1081, 324] on button "Review" at bounding box center [1087, 339] width 67 height 31
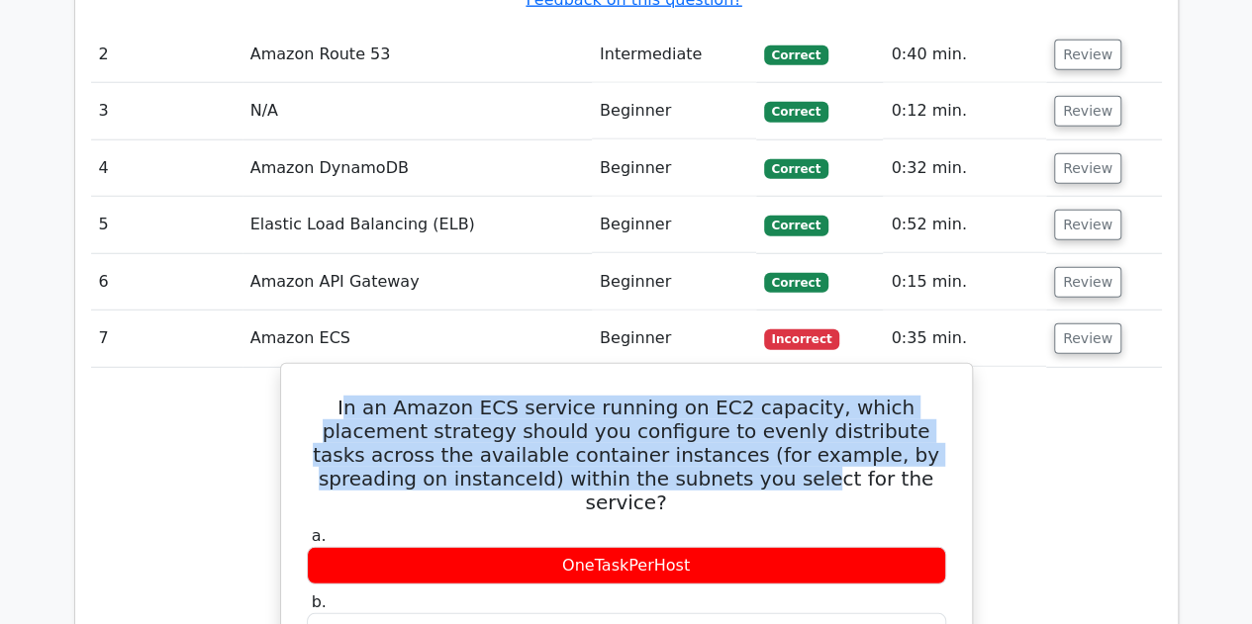
drag, startPoint x: 322, startPoint y: 282, endPoint x: 663, endPoint y: 346, distance: 347.4
click at [663, 396] on h5 "In an Amazon ECS service running on EC2 capacity, which placement strategy shou…" at bounding box center [626, 455] width 643 height 119
drag, startPoint x: 317, startPoint y: 281, endPoint x: 843, endPoint y: 353, distance: 531.3
click at [843, 396] on h5 "In an Amazon ECS service running on EC2 capacity, which placement strategy shou…" at bounding box center [626, 455] width 643 height 119
copy h5 "In an Amazon ECS service running on EC2 capacity, which placement strategy shou…"
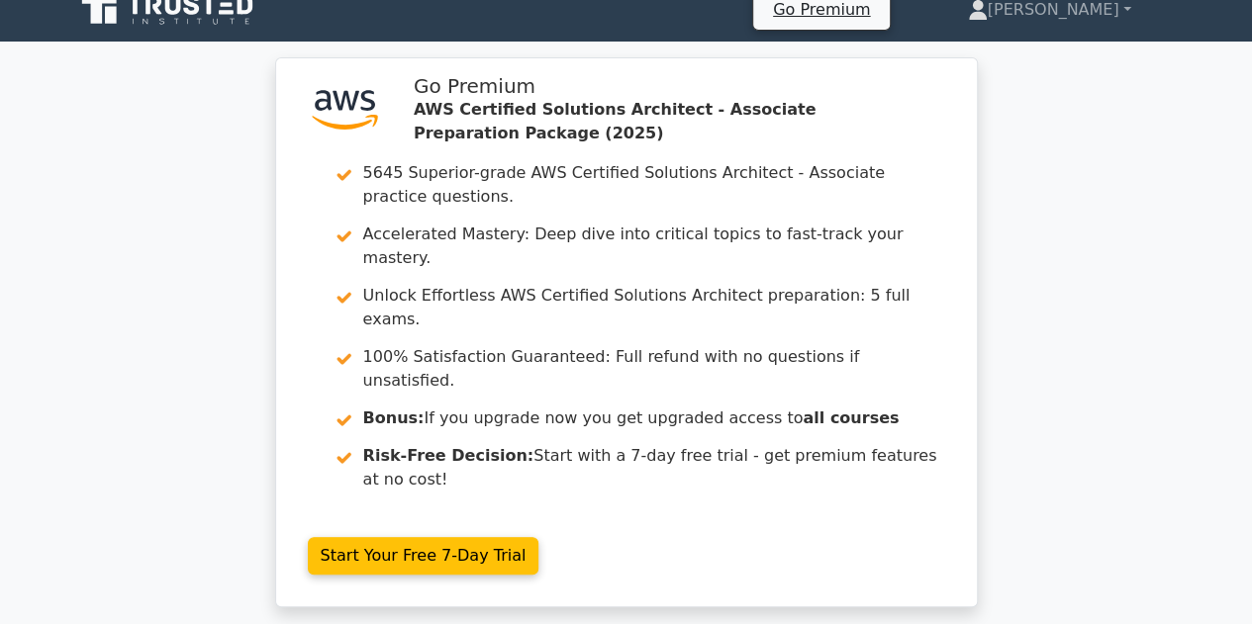
scroll to position [0, 0]
